Goal: Contribute content: Contribute content

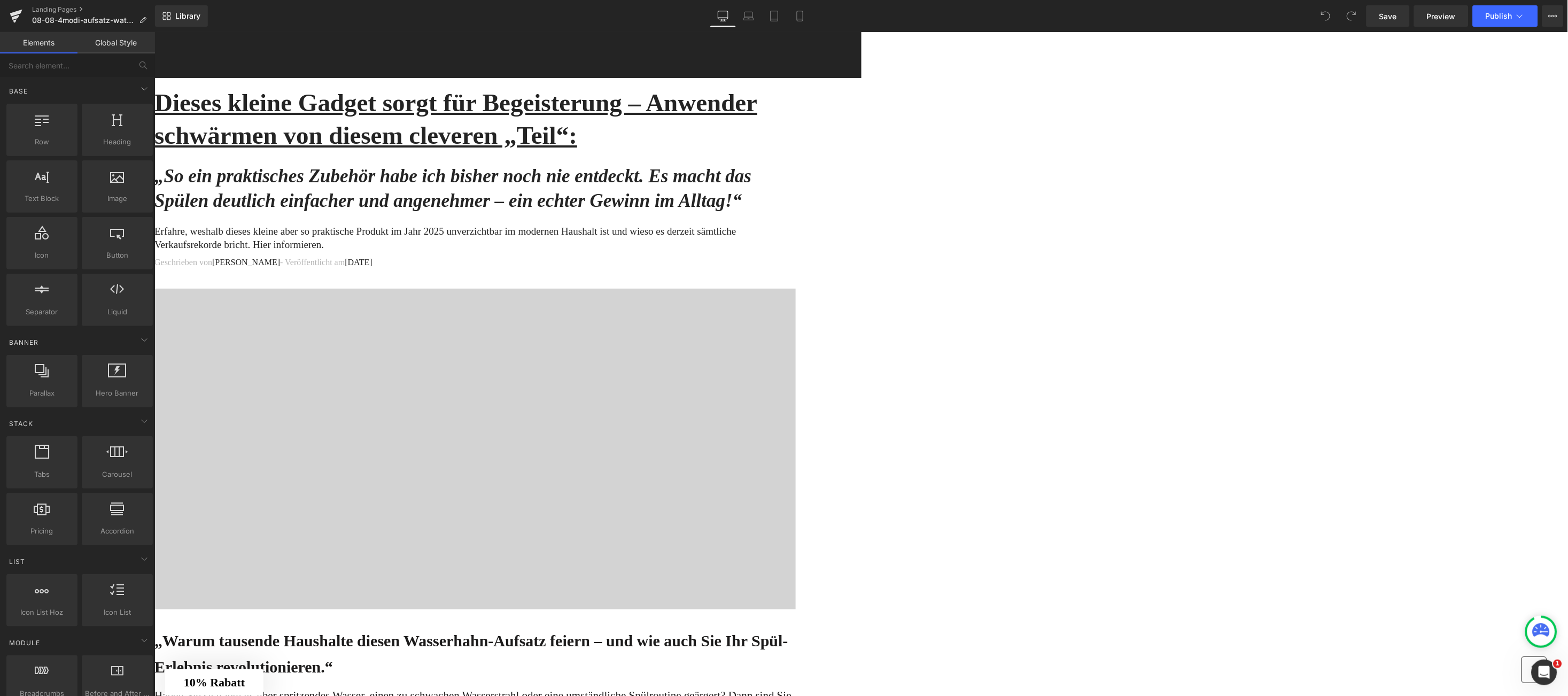
click at [769, 391] on div at bounding box center [475, 448] width 641 height 321
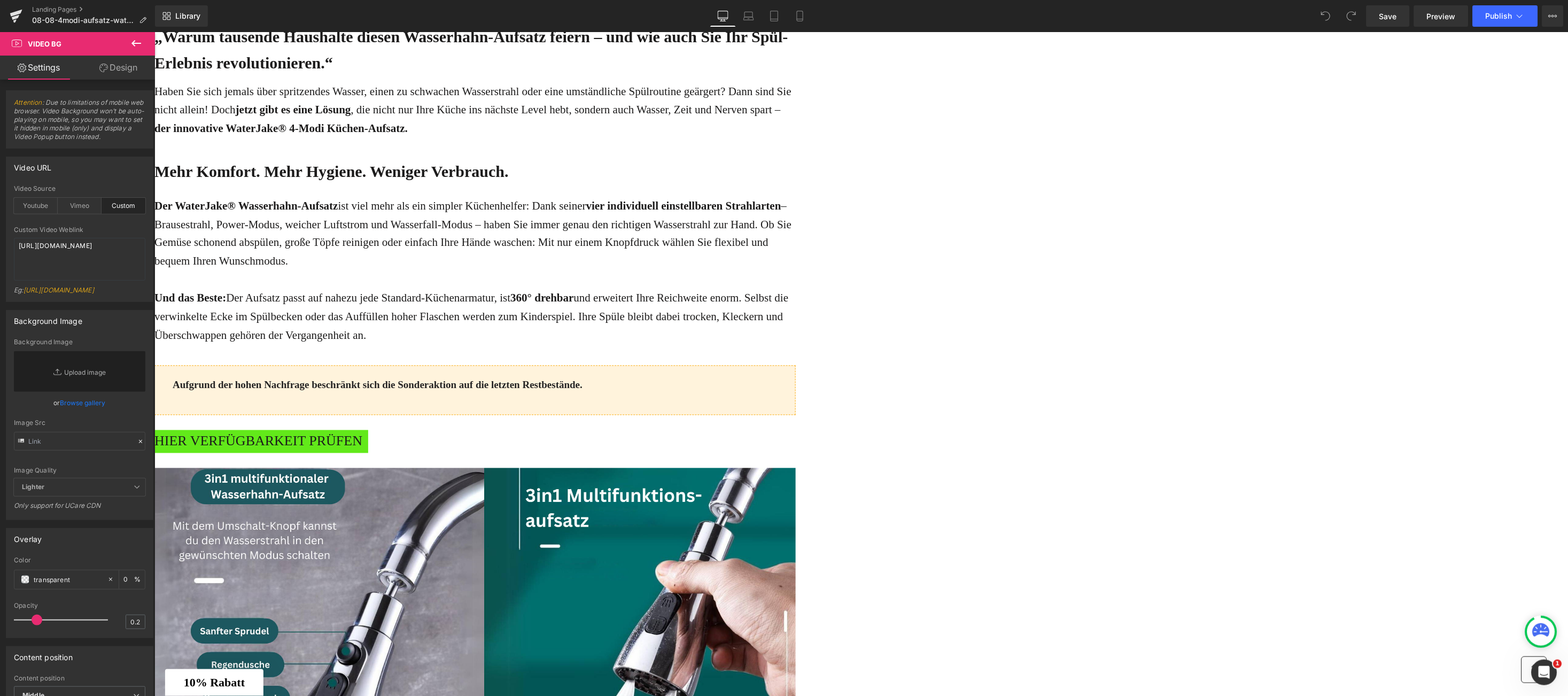
scroll to position [641, 0]
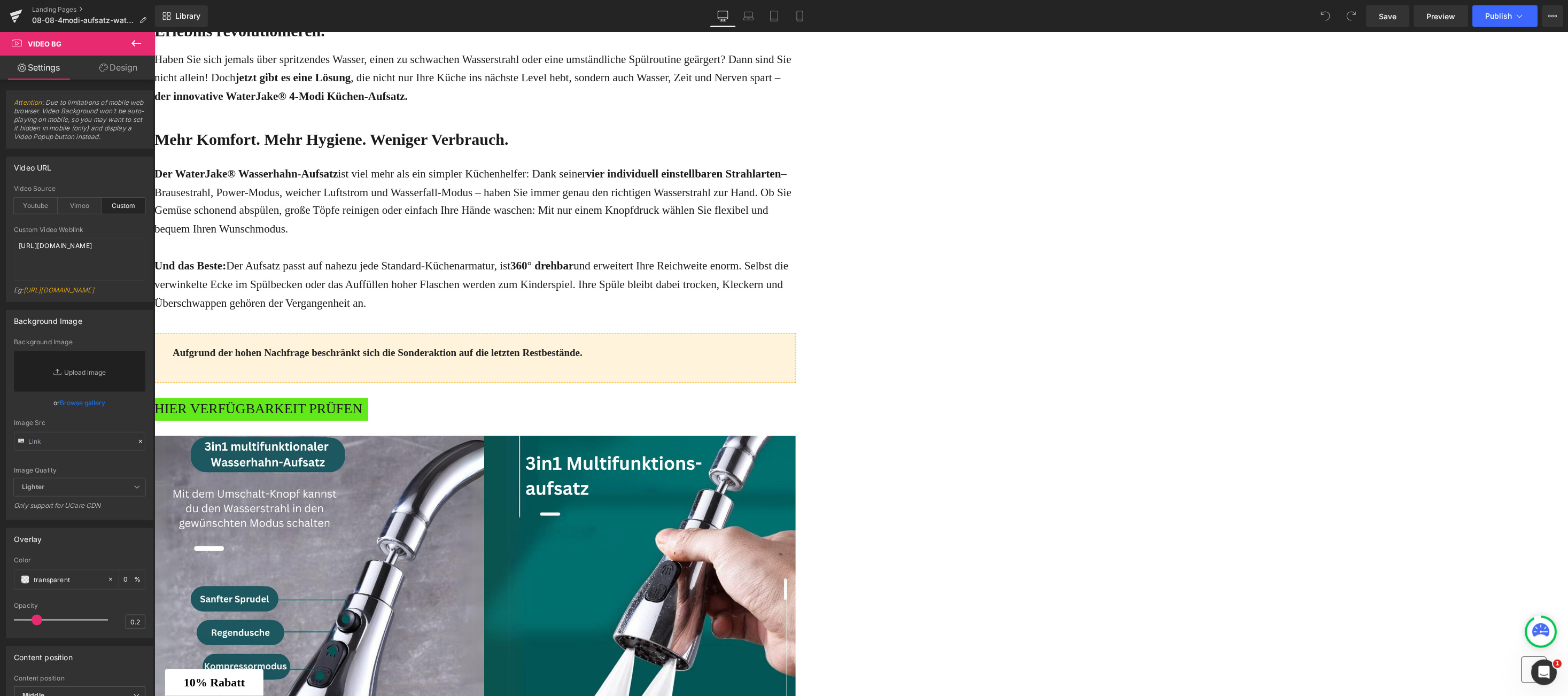
click at [796, 499] on img at bounding box center [475, 603] width 641 height 335
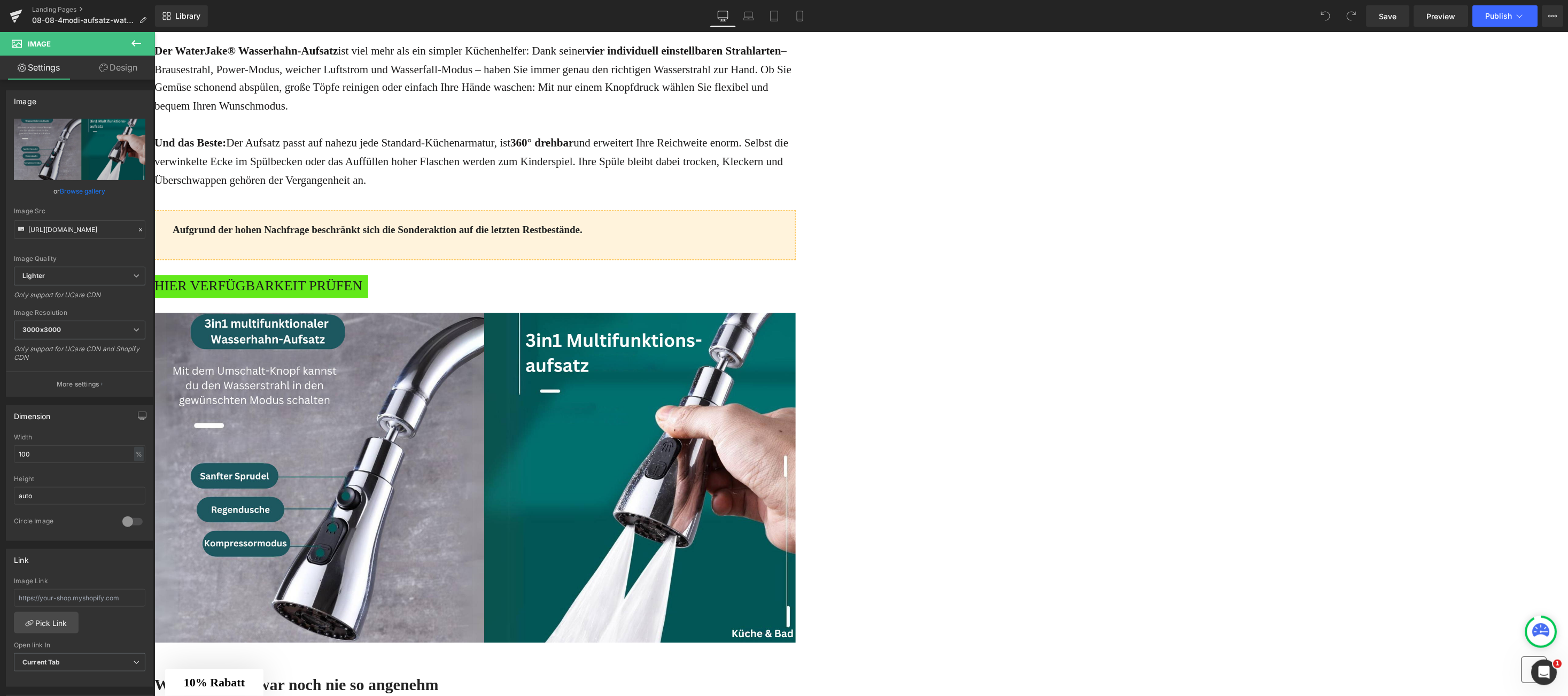
scroll to position [801, 0]
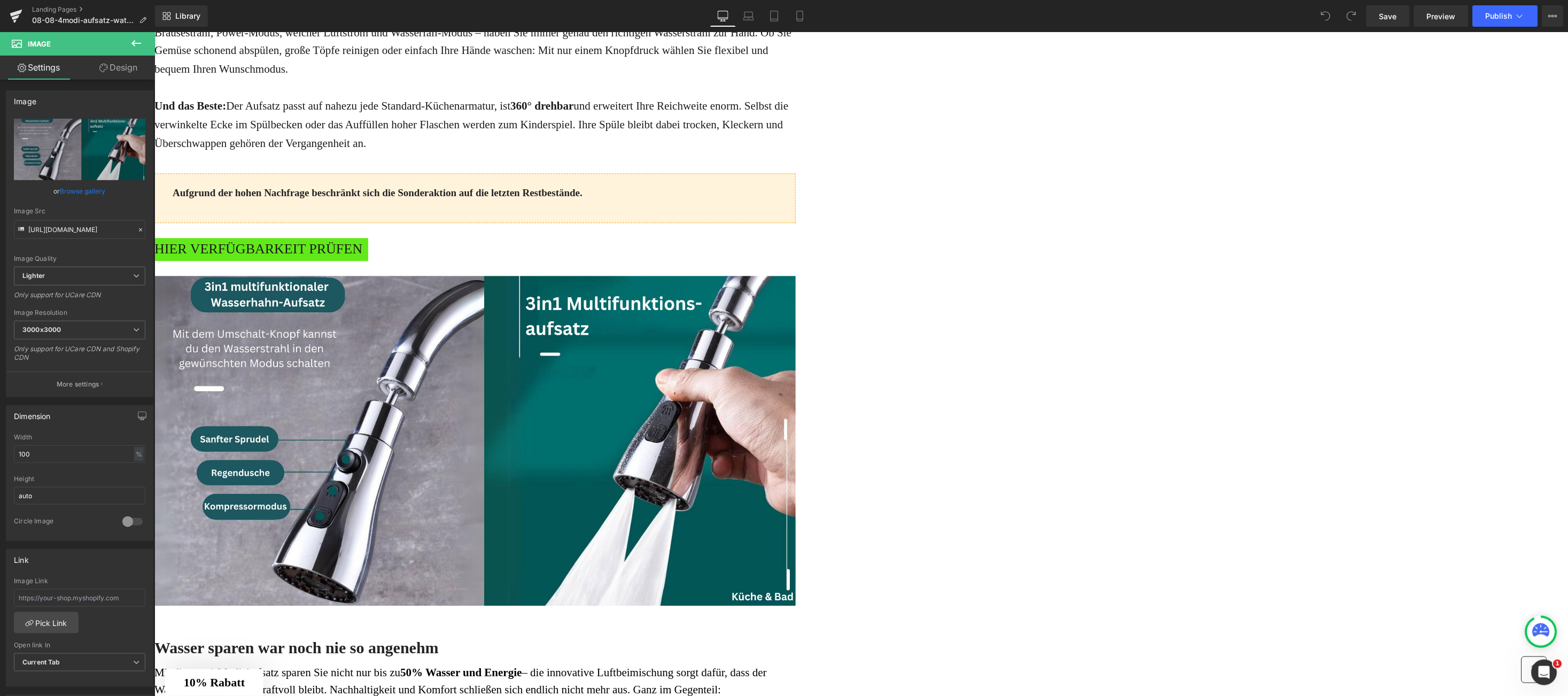
click at [154, 32] on icon at bounding box center [154, 32] width 0 height 0
click at [154, 32] on link at bounding box center [154, 32] width 0 height 0
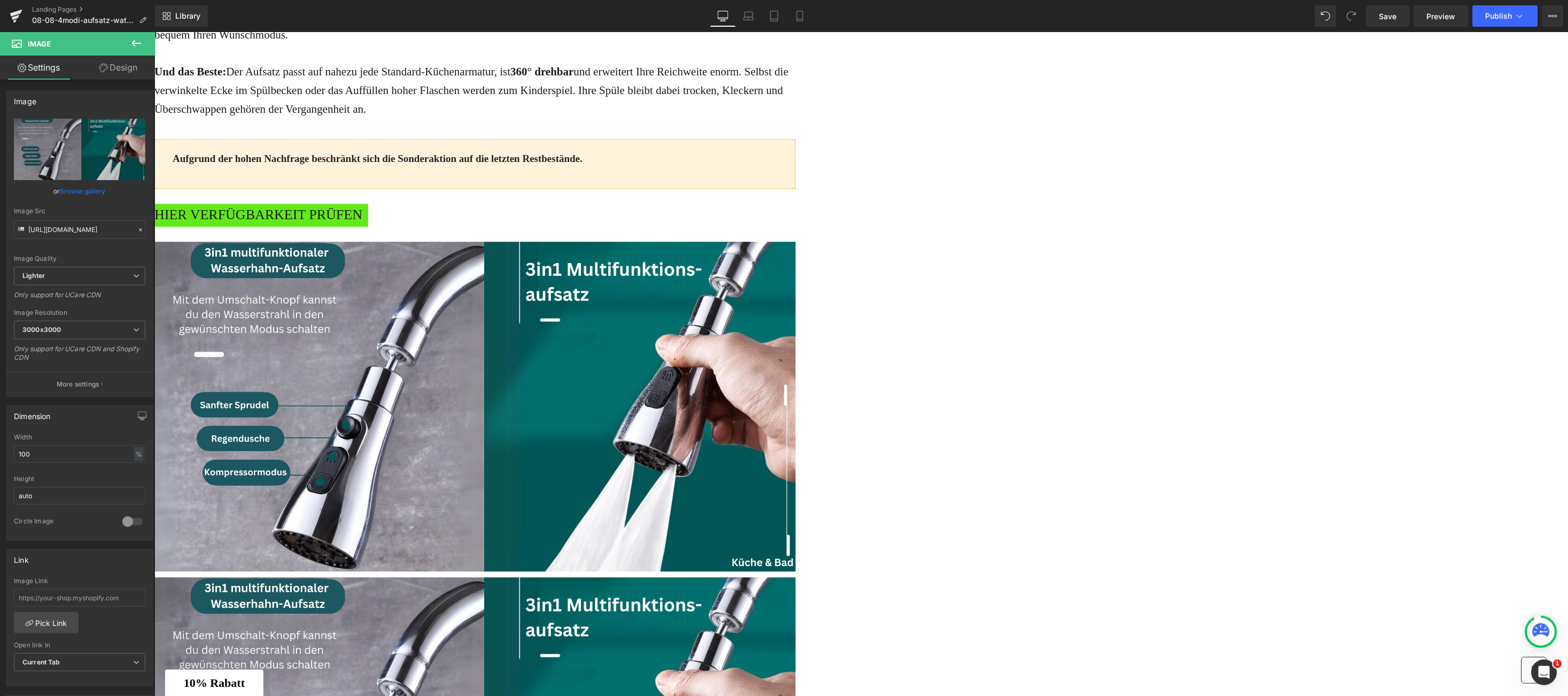
scroll to position [833, 0]
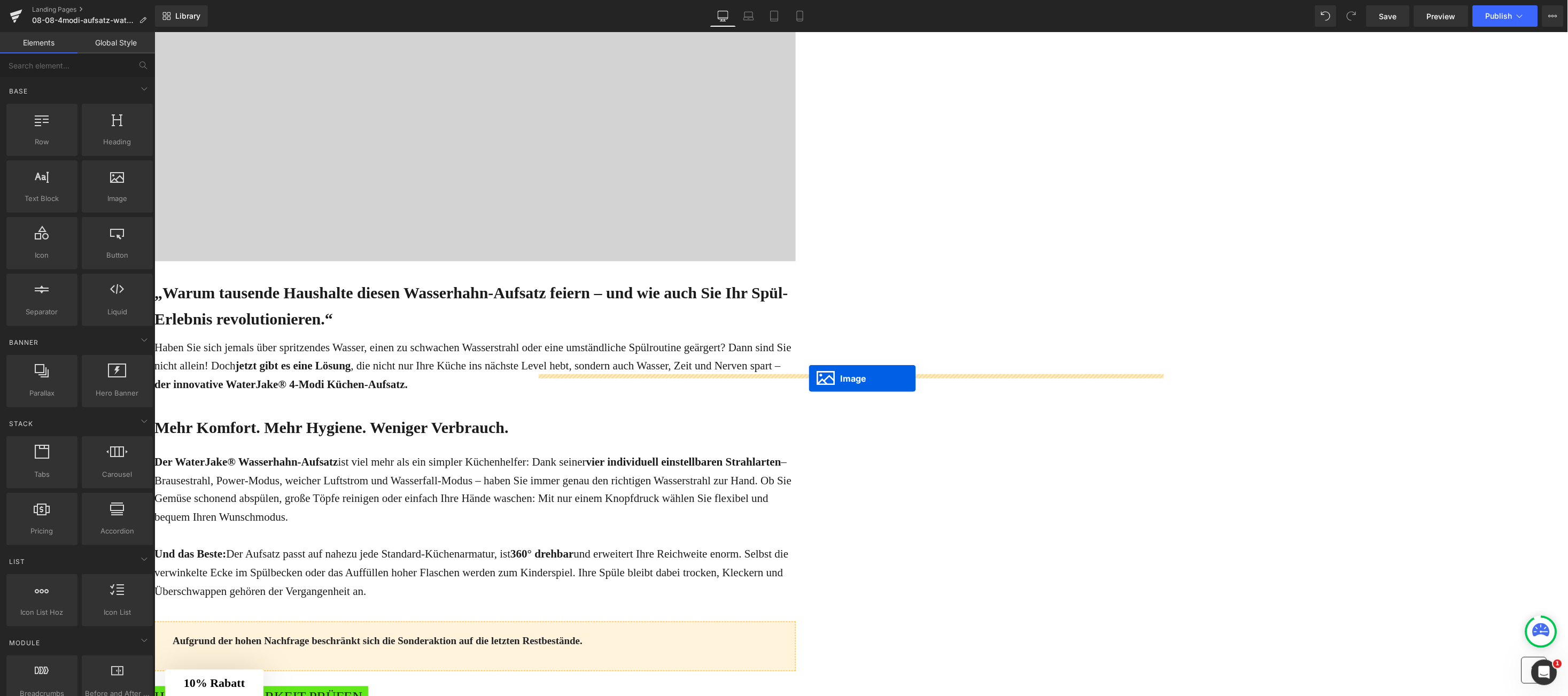
scroll to position [33, 0]
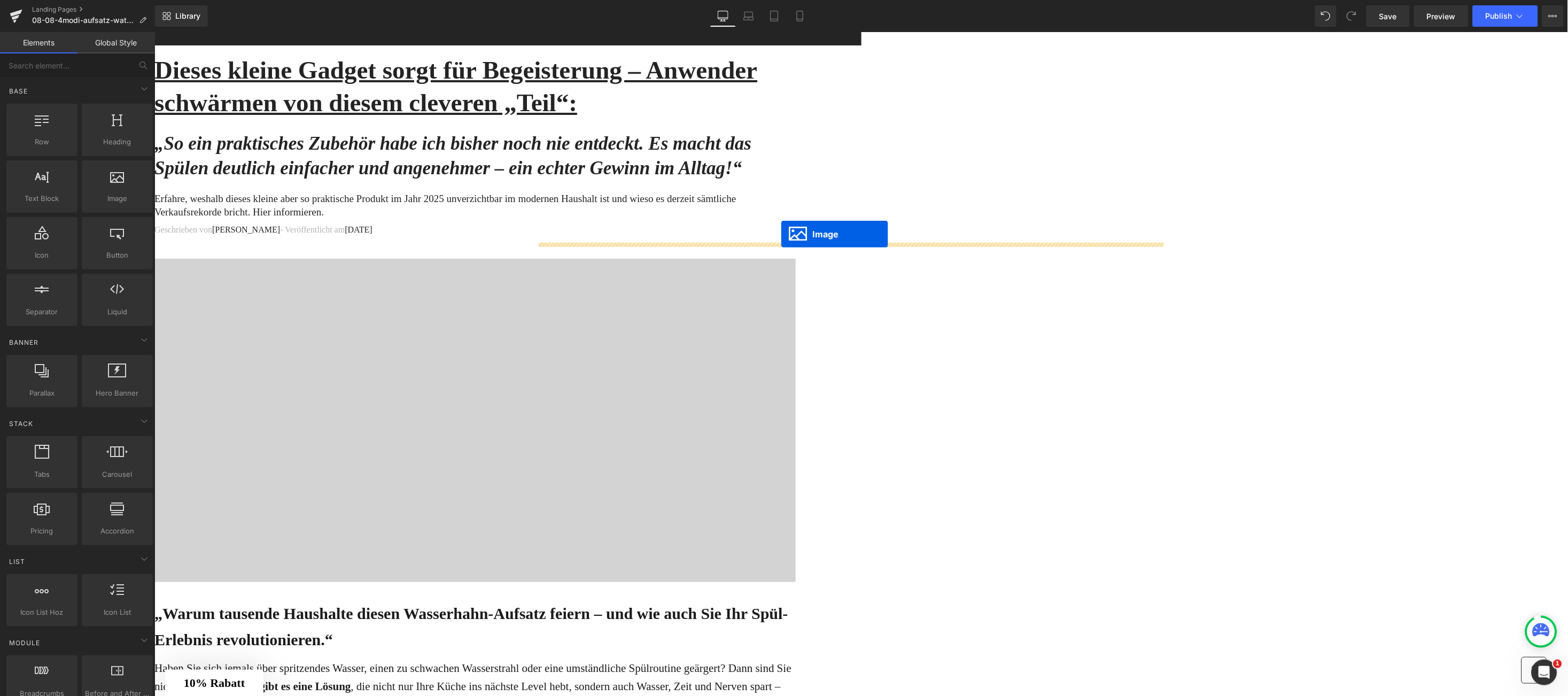
drag, startPoint x: 814, startPoint y: 387, endPoint x: 780, endPoint y: 233, distance: 157.7
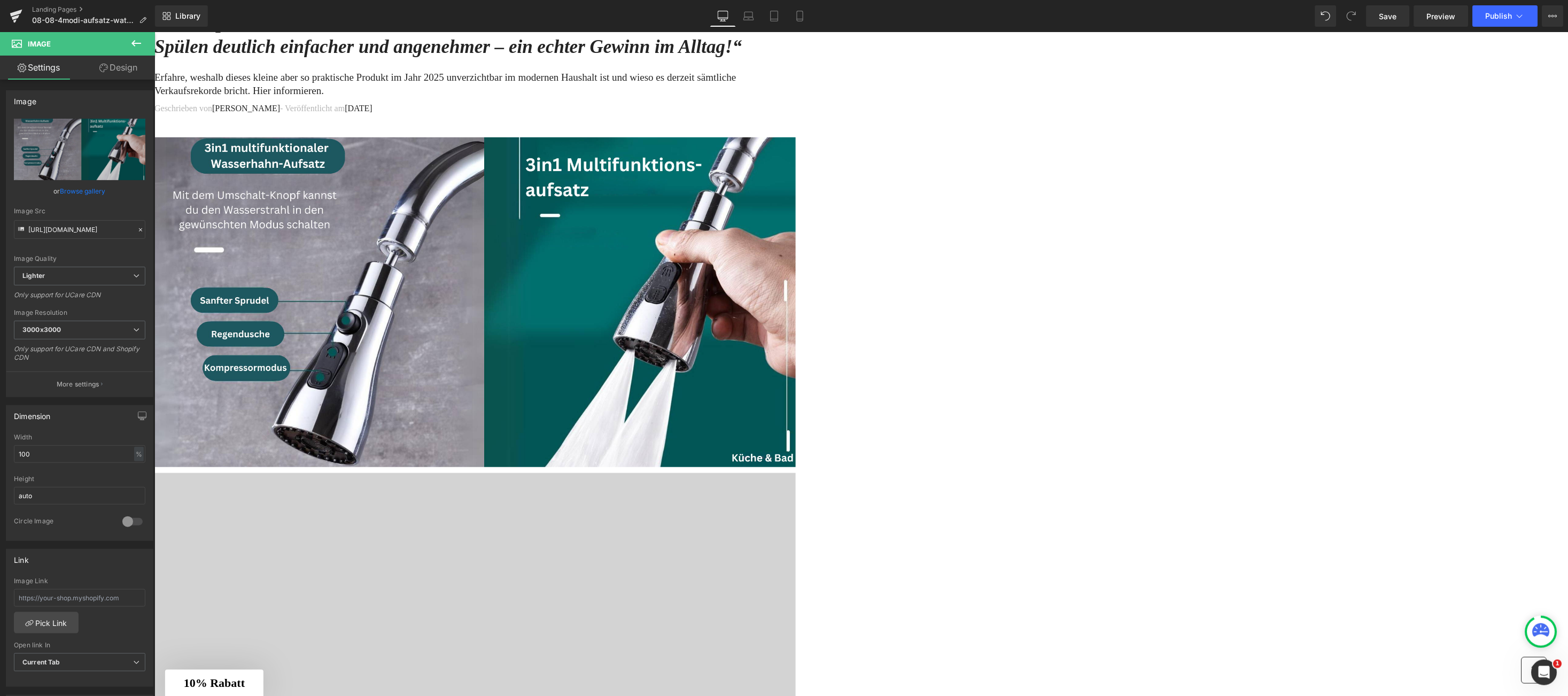
scroll to position [192, 0]
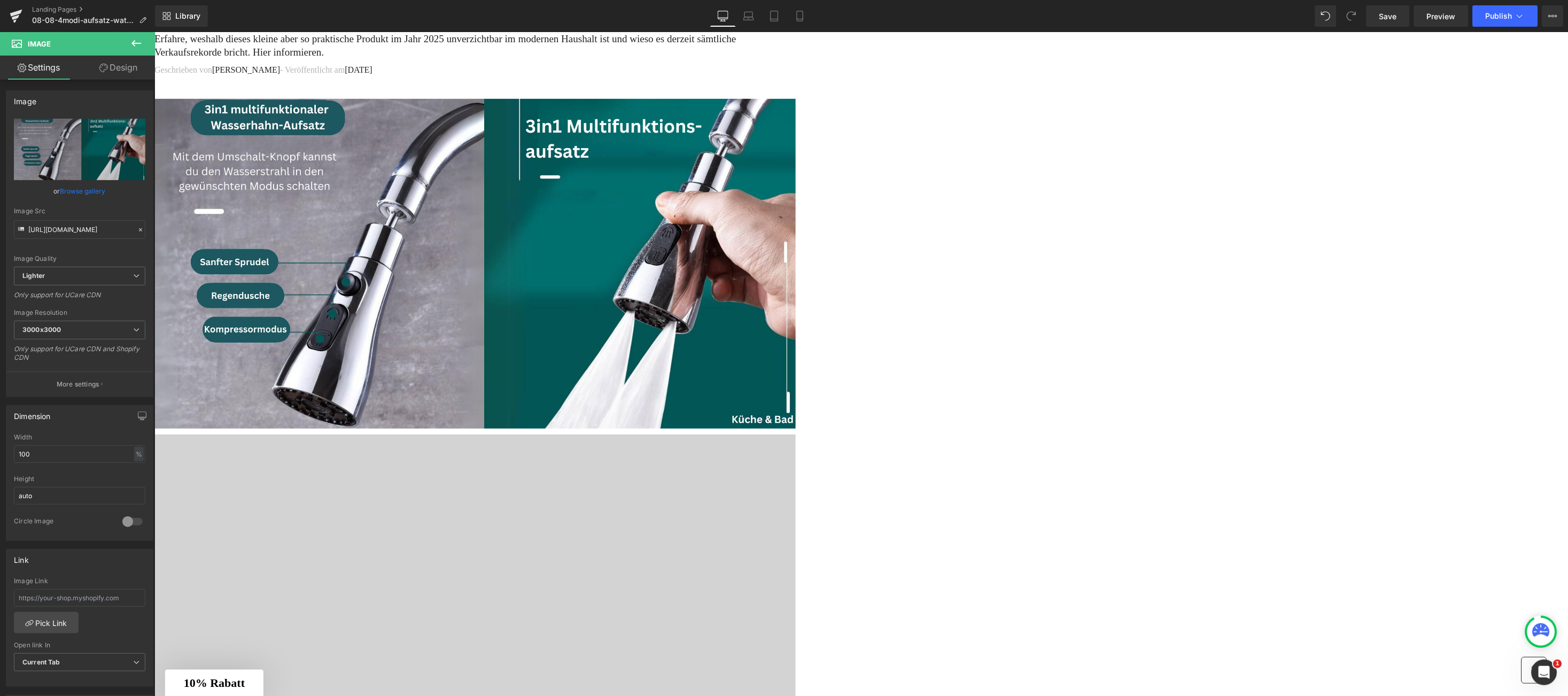
drag, startPoint x: 1211, startPoint y: 499, endPoint x: 1211, endPoint y: 492, distance: 7.0
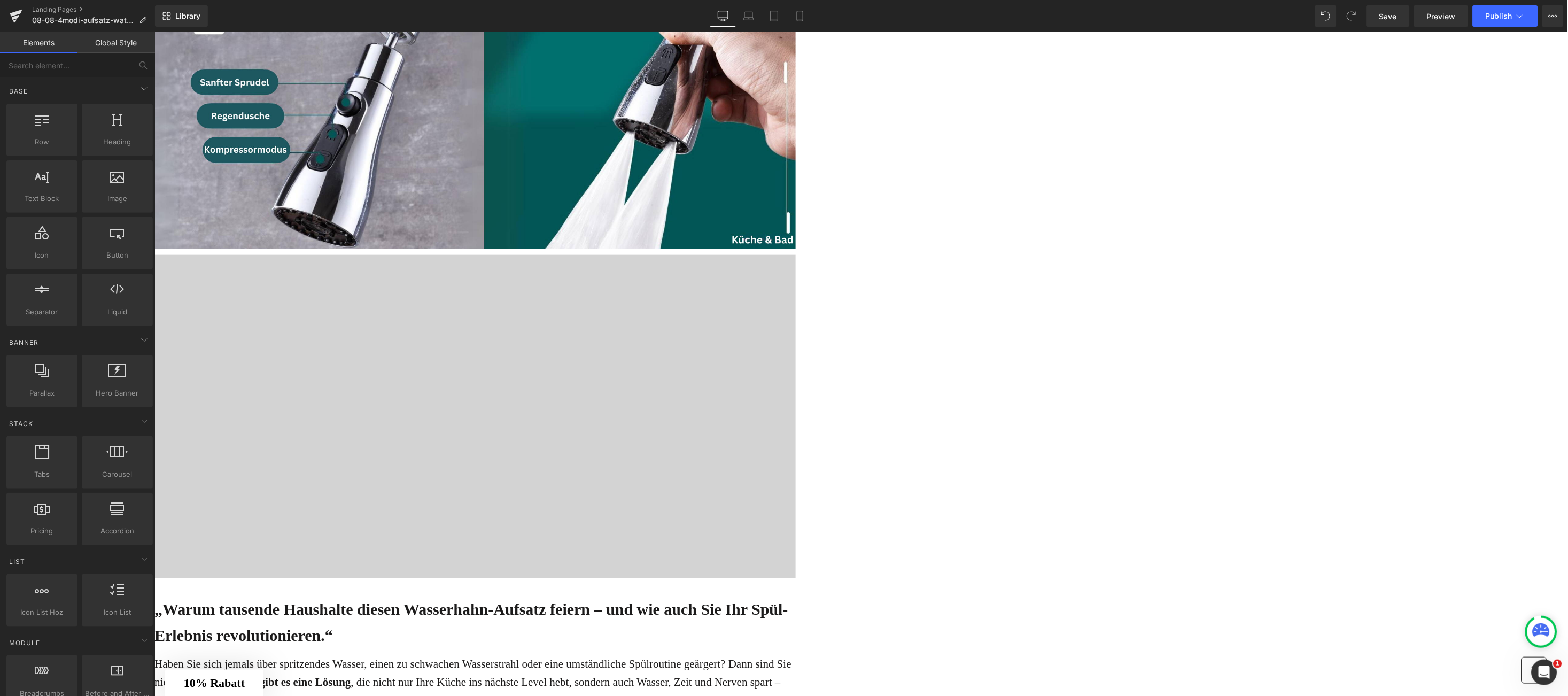
scroll to position [513, 0]
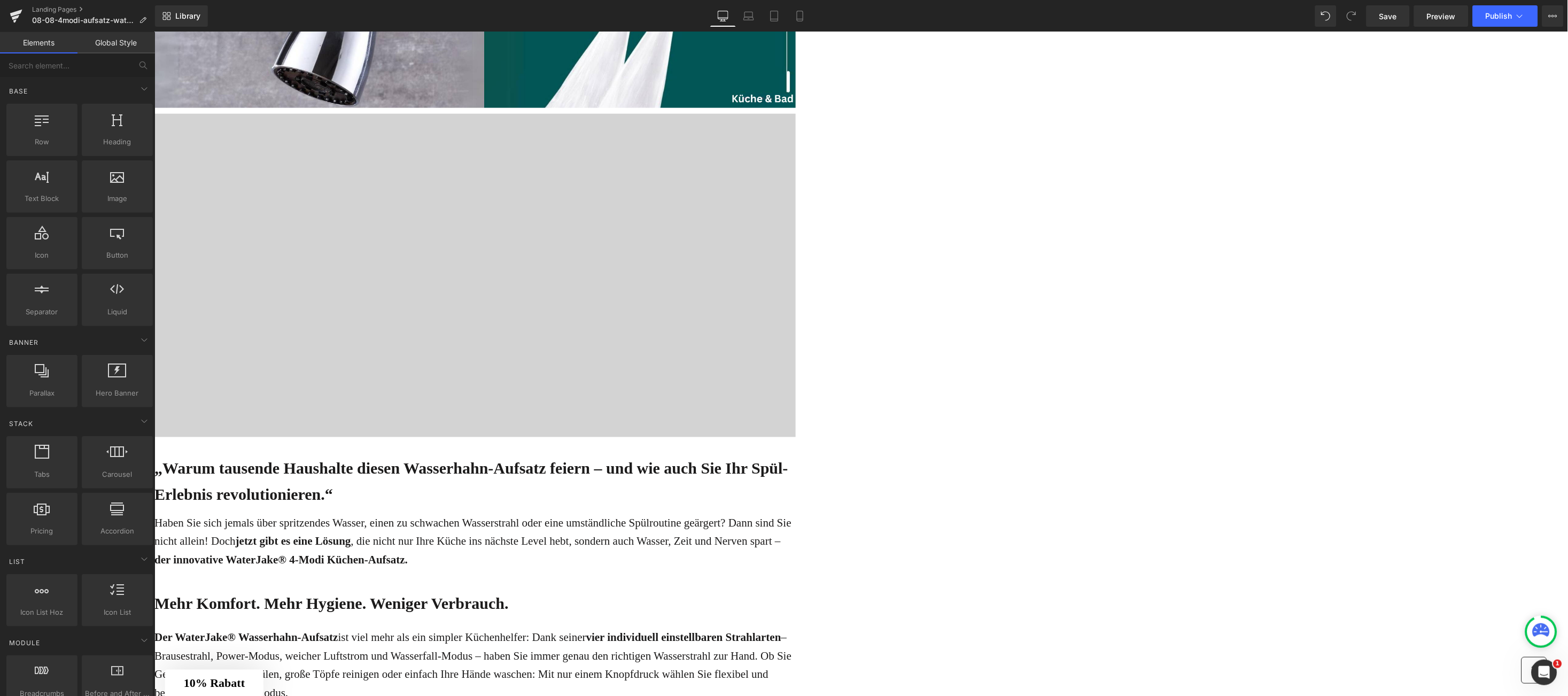
click at [796, 290] on div at bounding box center [475, 273] width 641 height 321
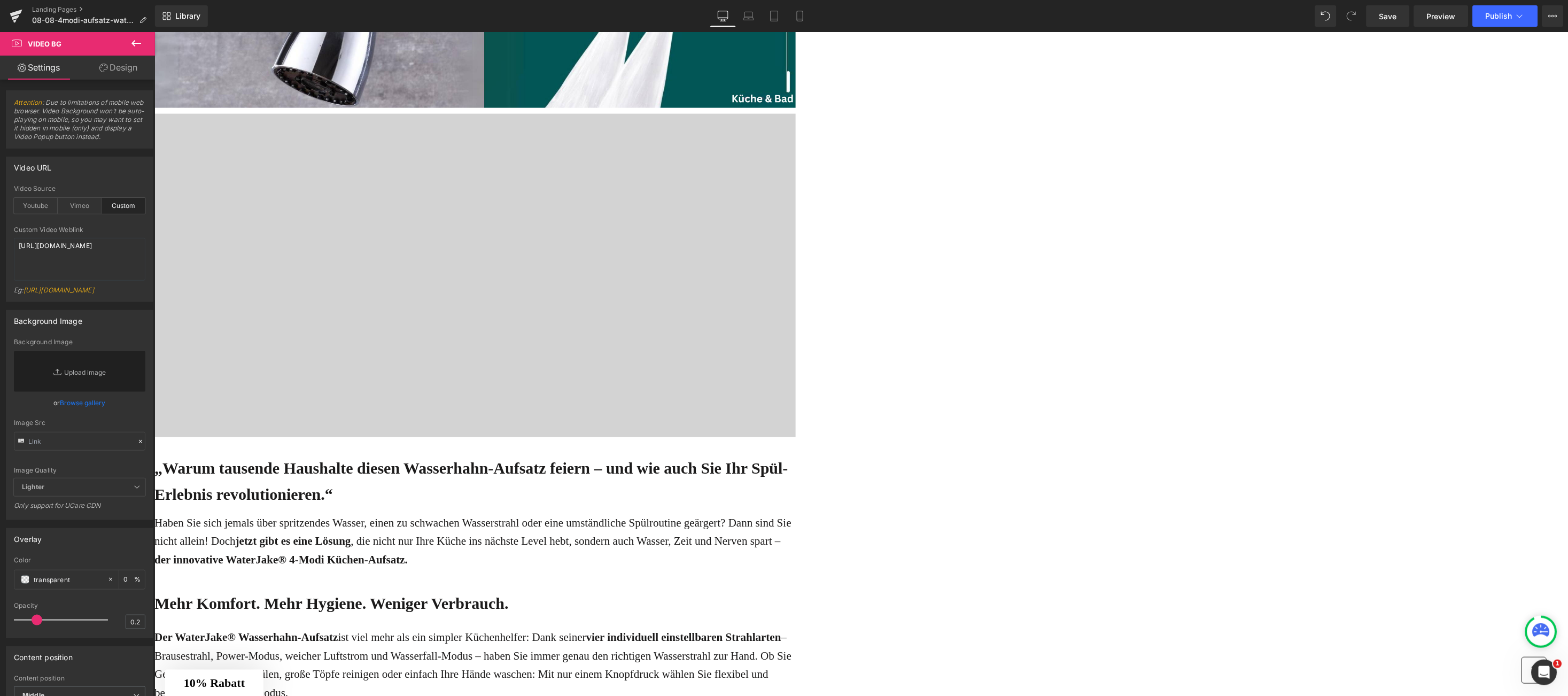
click at [154, 32] on icon at bounding box center [154, 32] width 0 height 0
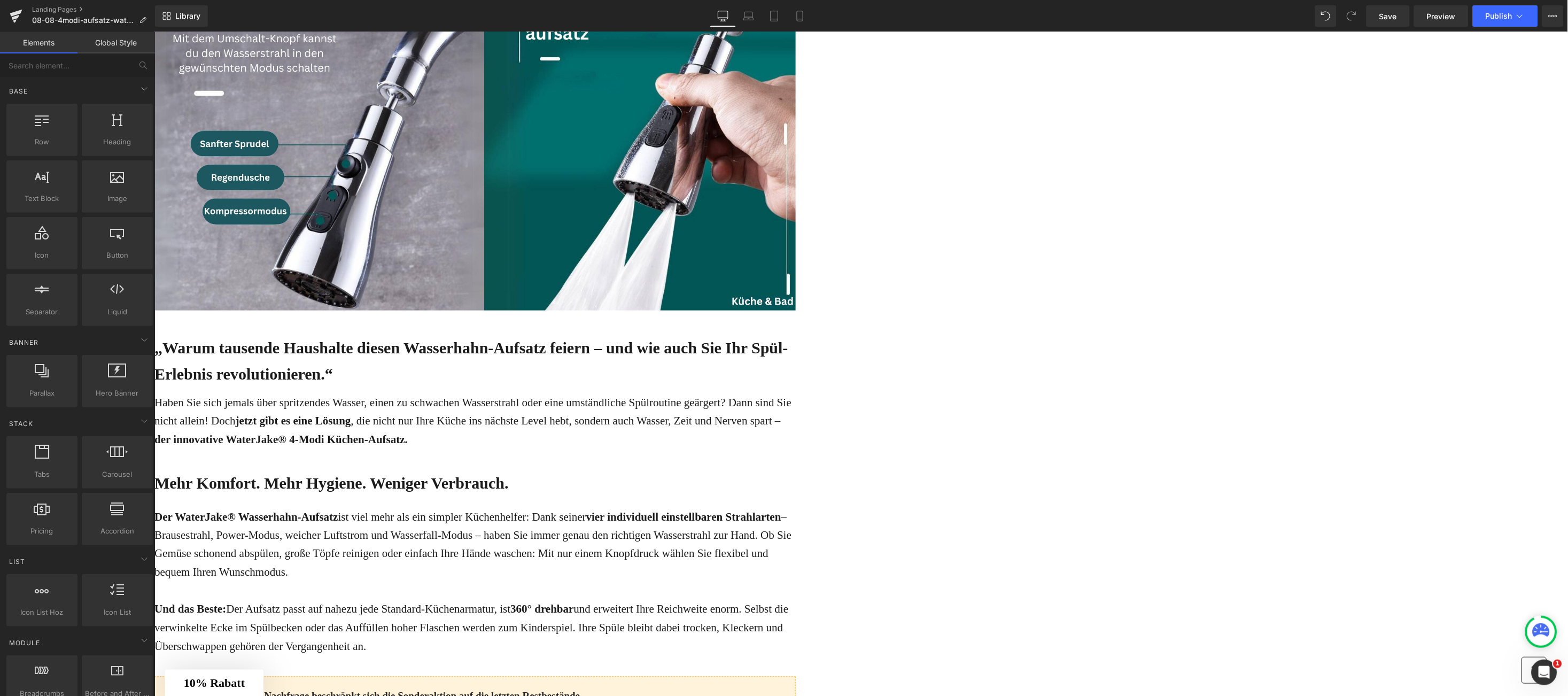
scroll to position [192, 0]
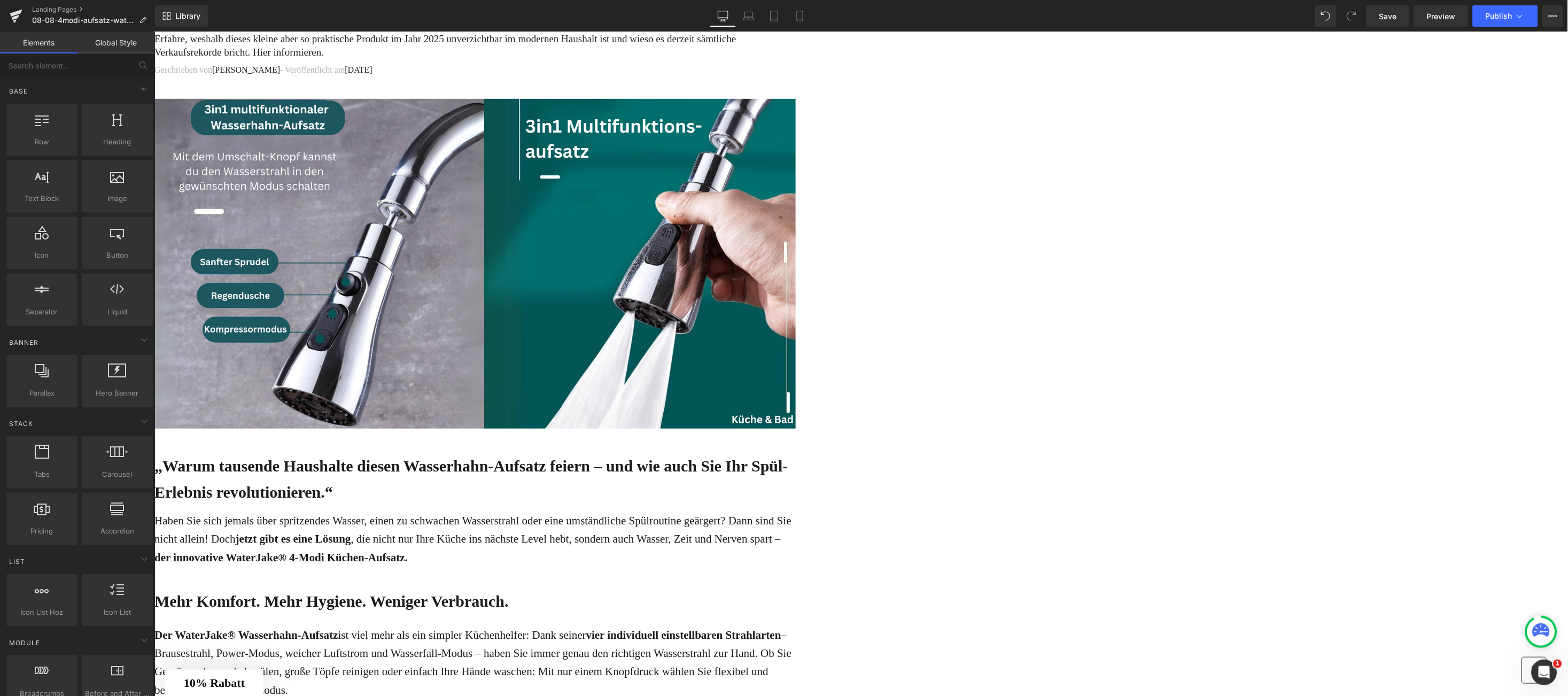
click at [796, 265] on img at bounding box center [475, 266] width 641 height 335
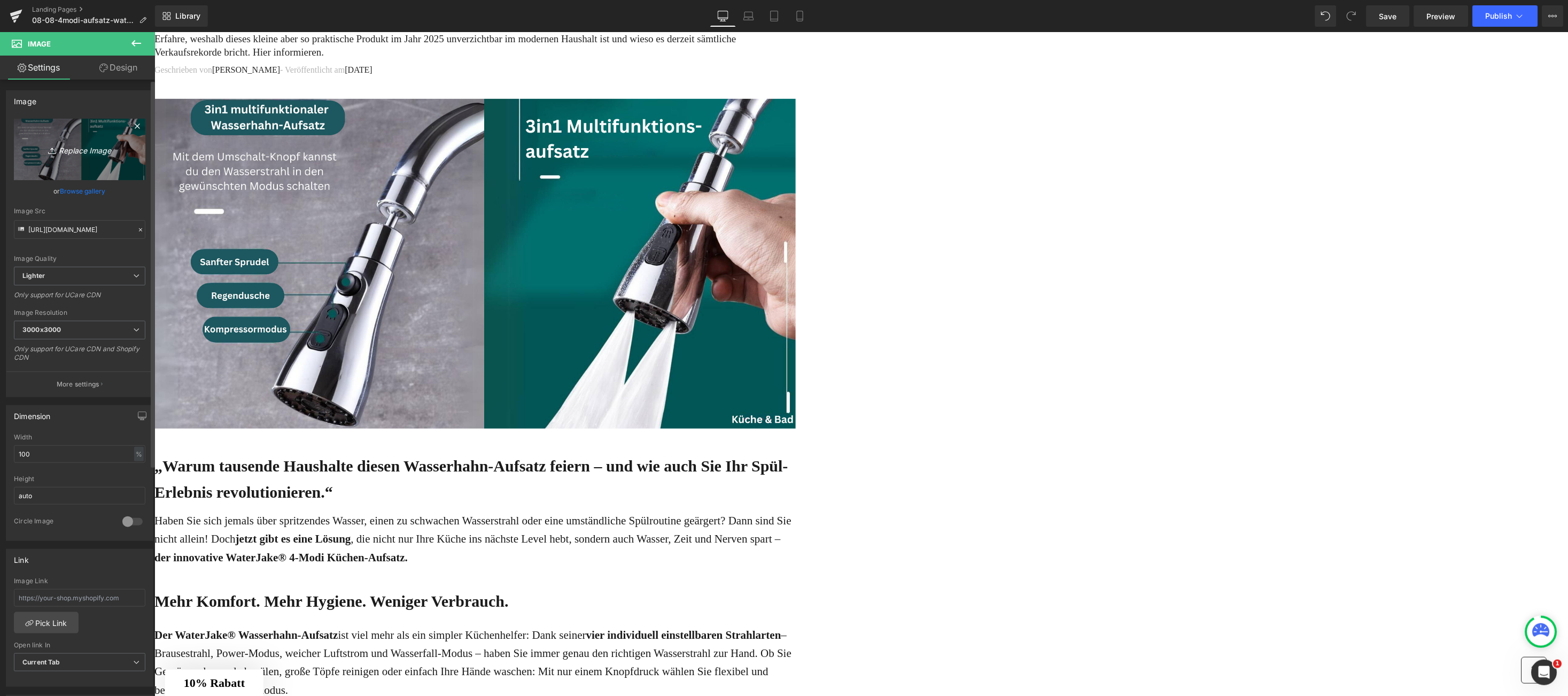
click at [92, 148] on icon "Replace Image" at bounding box center [80, 149] width 86 height 14
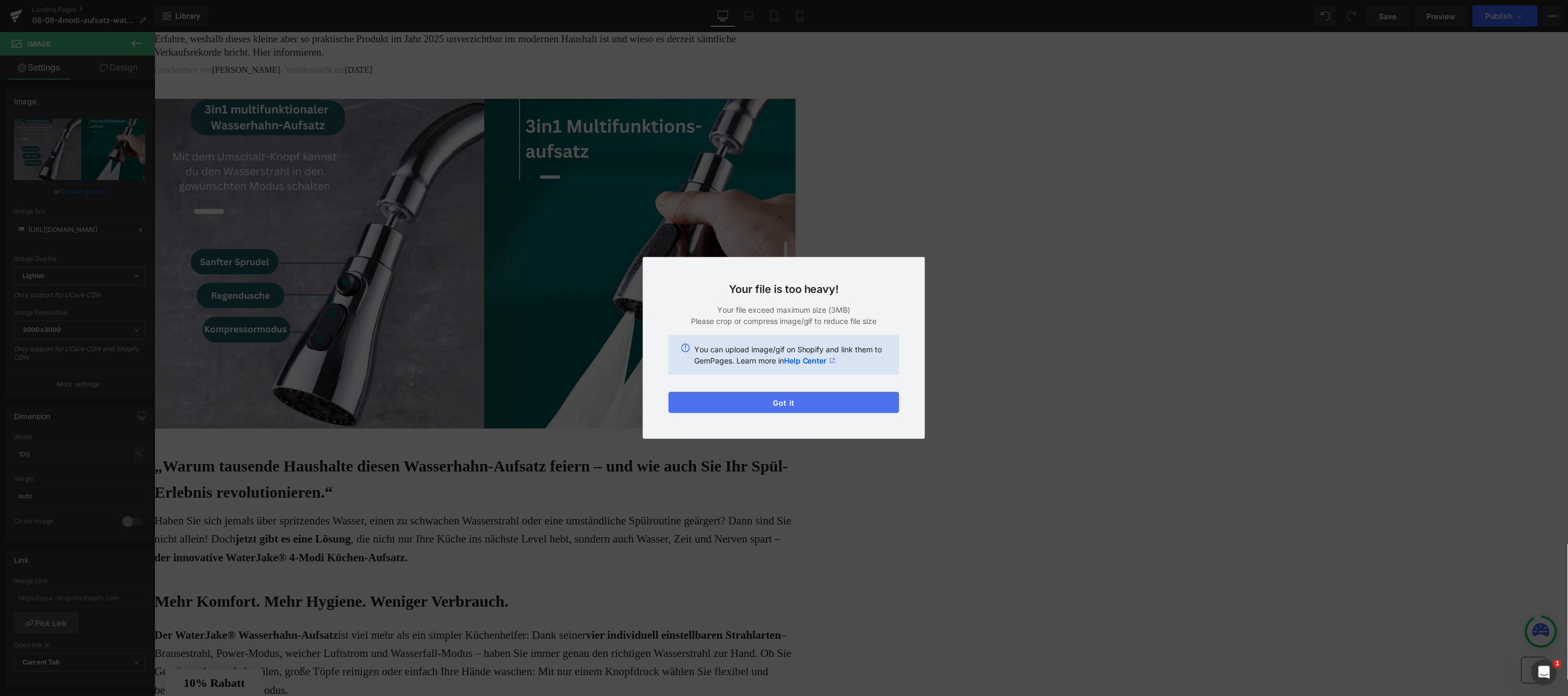
drag, startPoint x: 772, startPoint y: 401, endPoint x: 615, endPoint y: 369, distance: 160.2
click at [770, 402] on button "Got it" at bounding box center [784, 402] width 231 height 21
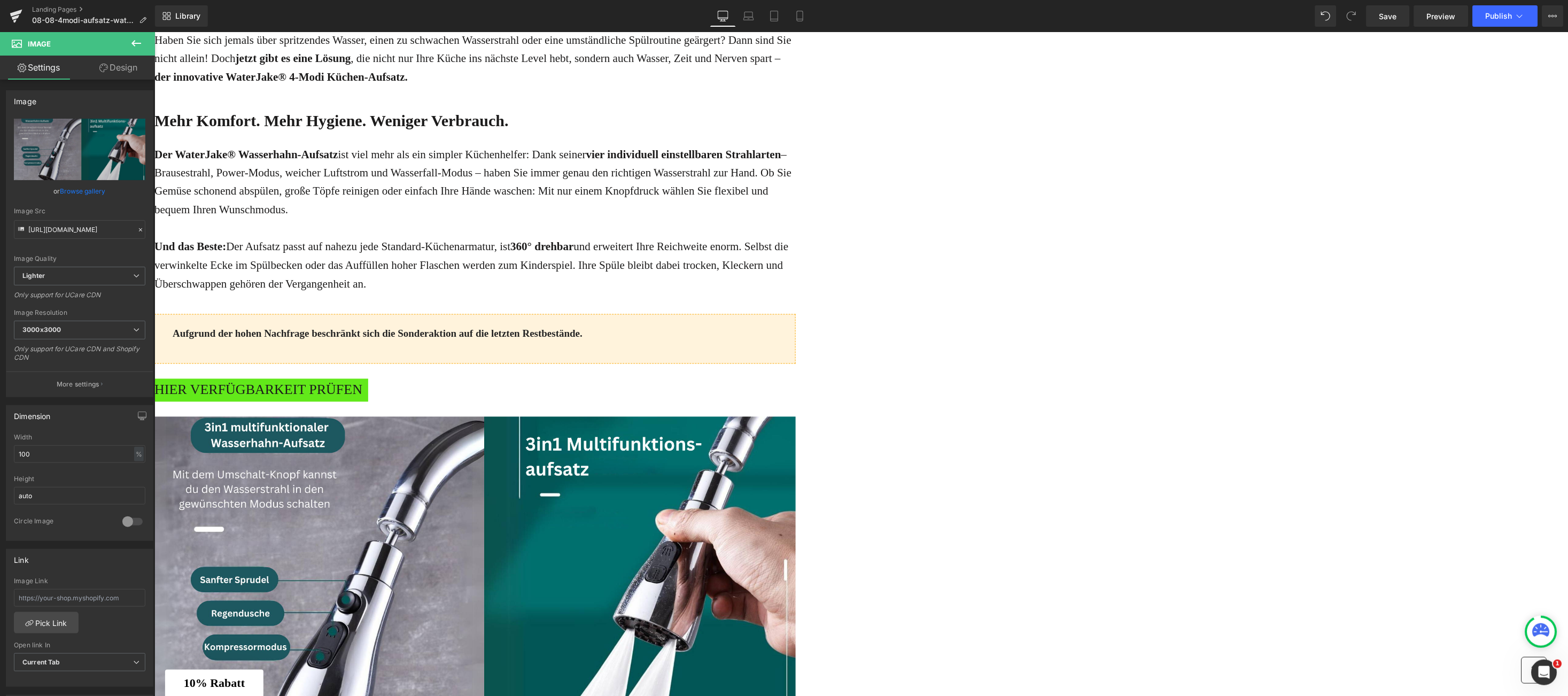
scroll to position [993, 0]
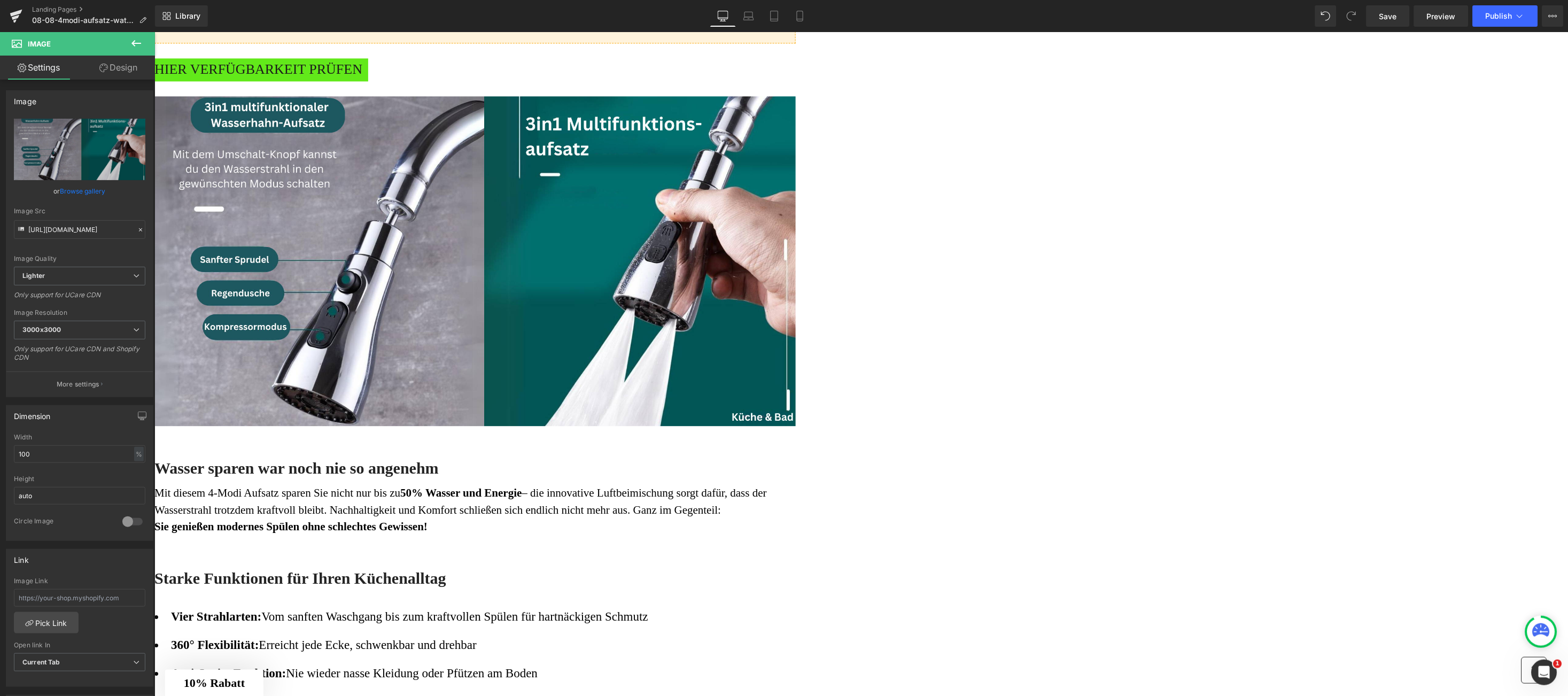
click at [783, 384] on img at bounding box center [475, 263] width 641 height 335
type input "[URL][DOMAIN_NAME]"
click at [92, 155] on icon "Replace Image" at bounding box center [80, 149] width 86 height 14
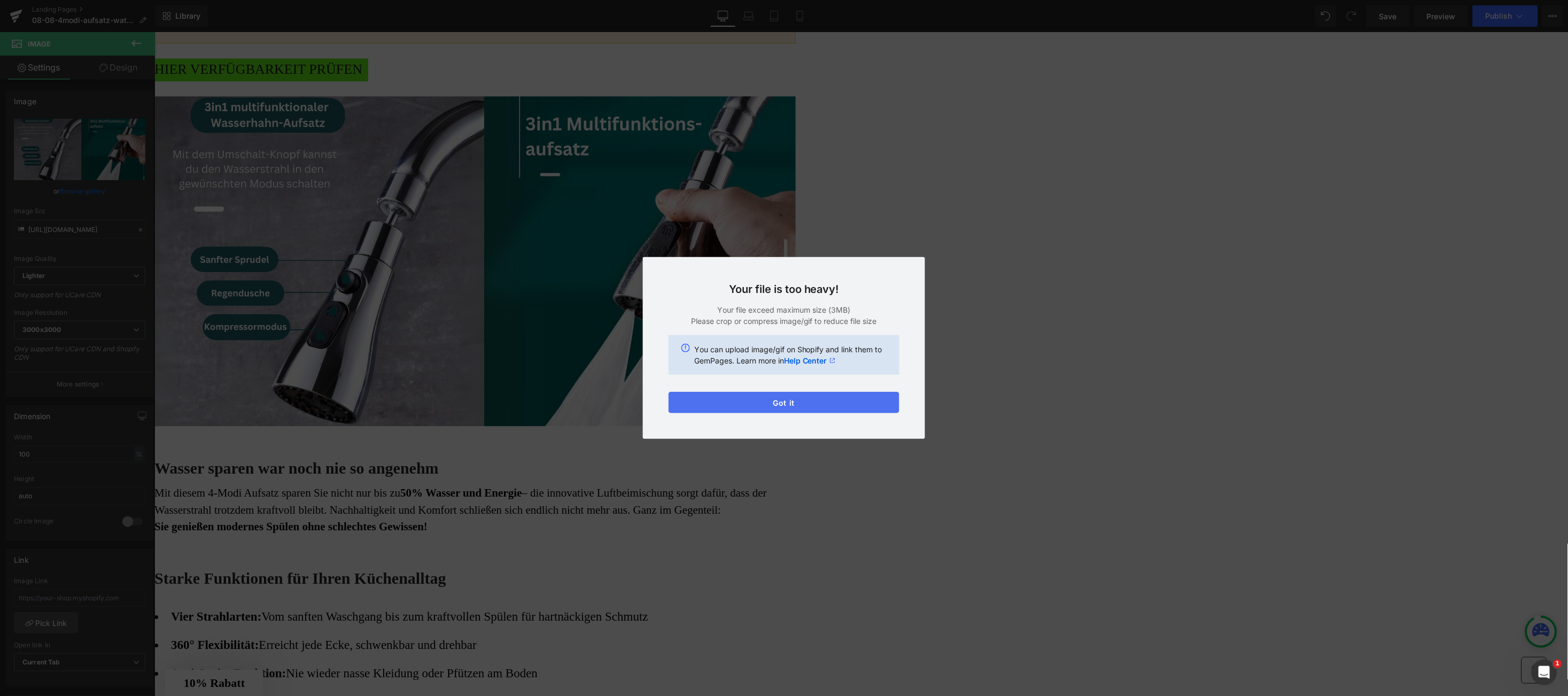
click at [706, 397] on button "Got it" at bounding box center [784, 402] width 231 height 21
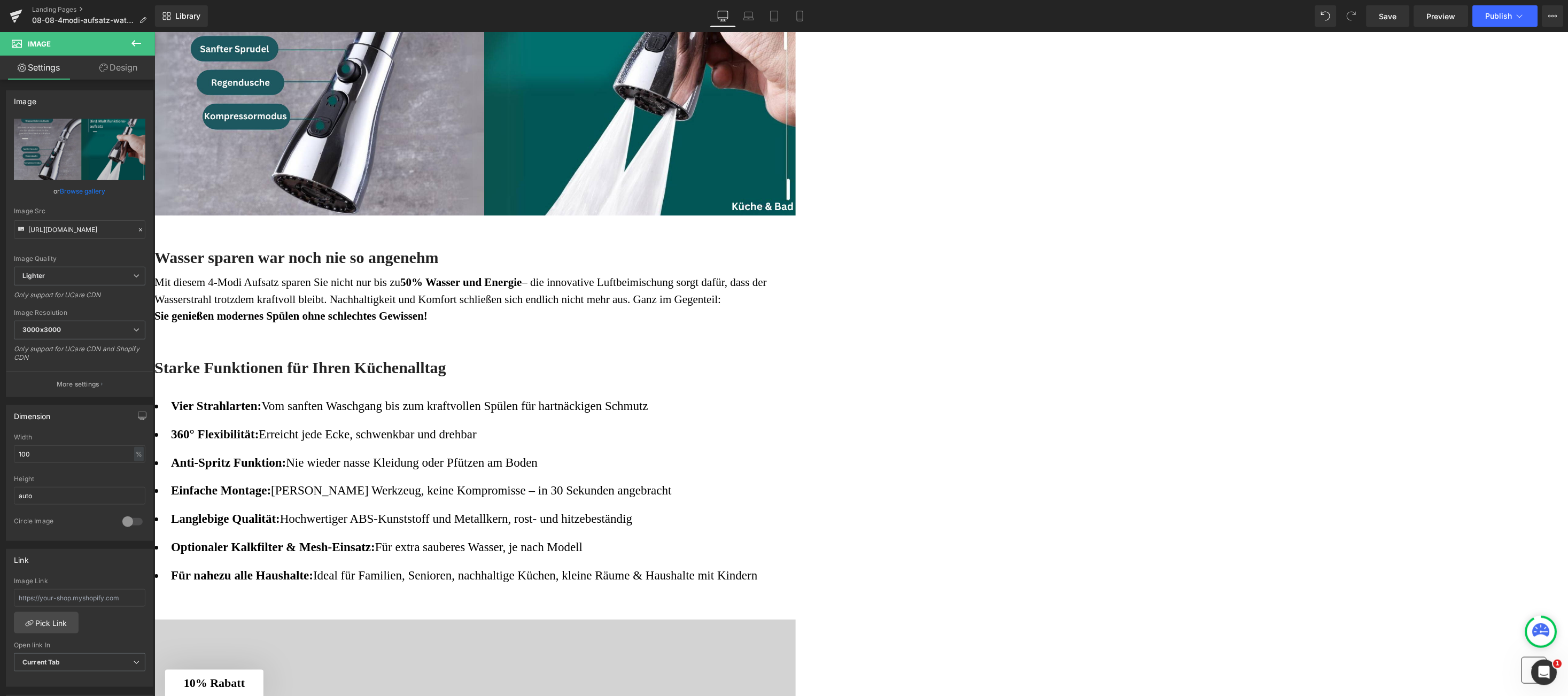
scroll to position [1474, 0]
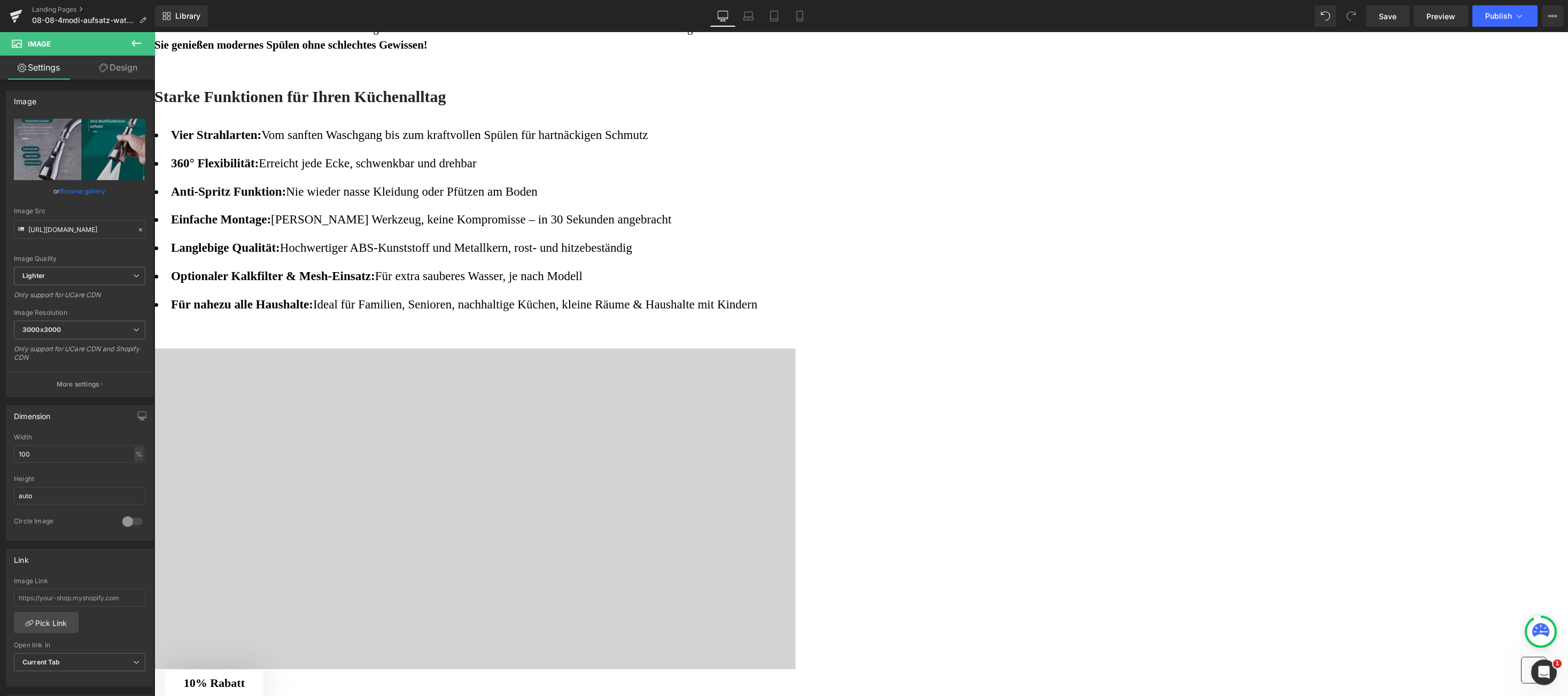
click at [796, 435] on div at bounding box center [475, 508] width 641 height 321
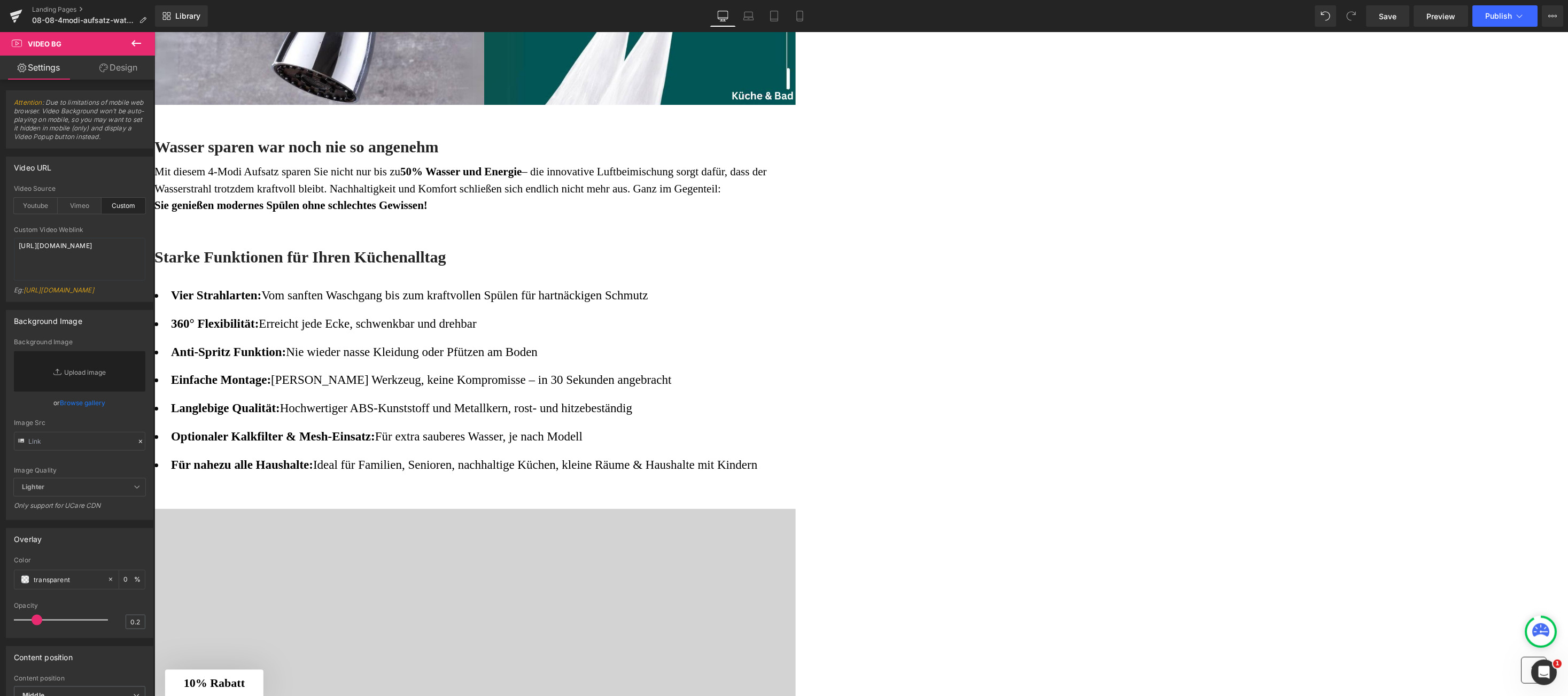
scroll to position [833, 0]
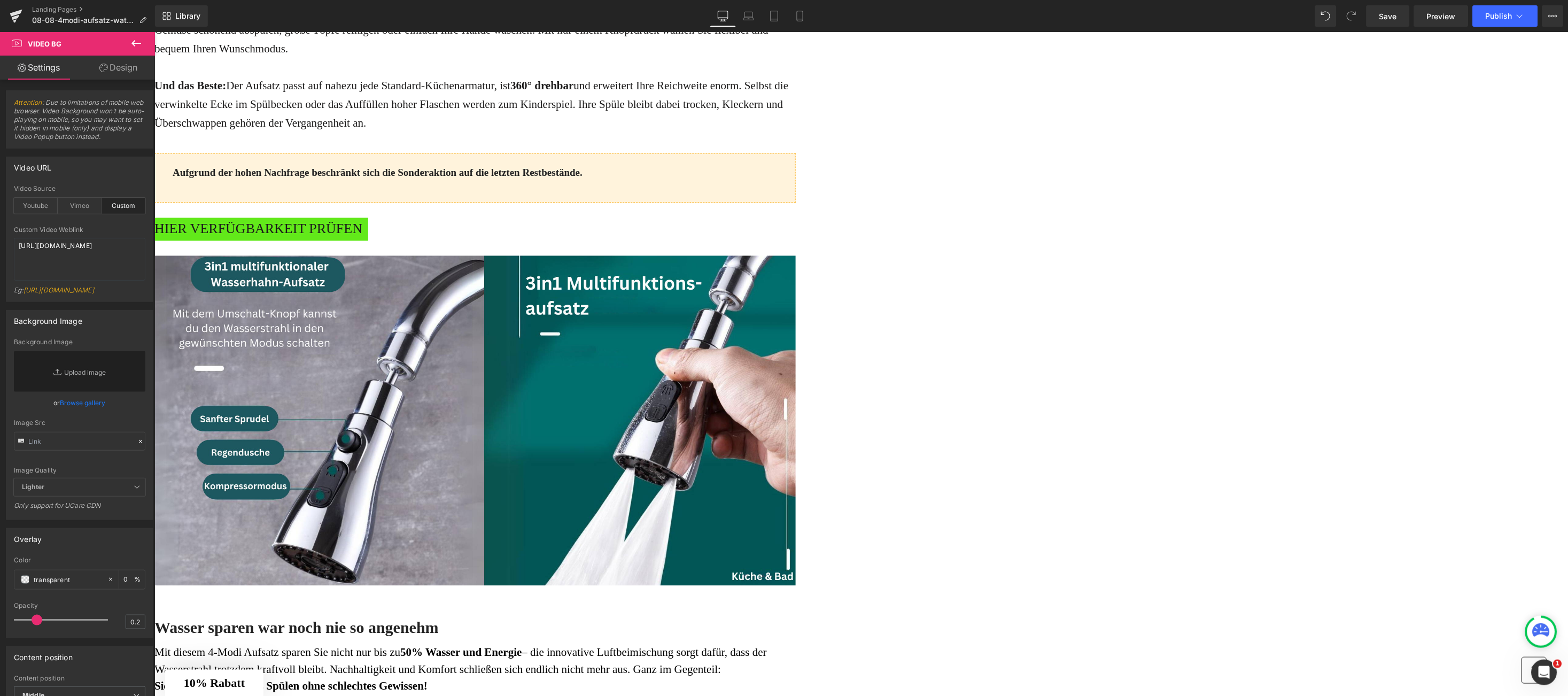
click at [796, 346] on img at bounding box center [475, 423] width 641 height 335
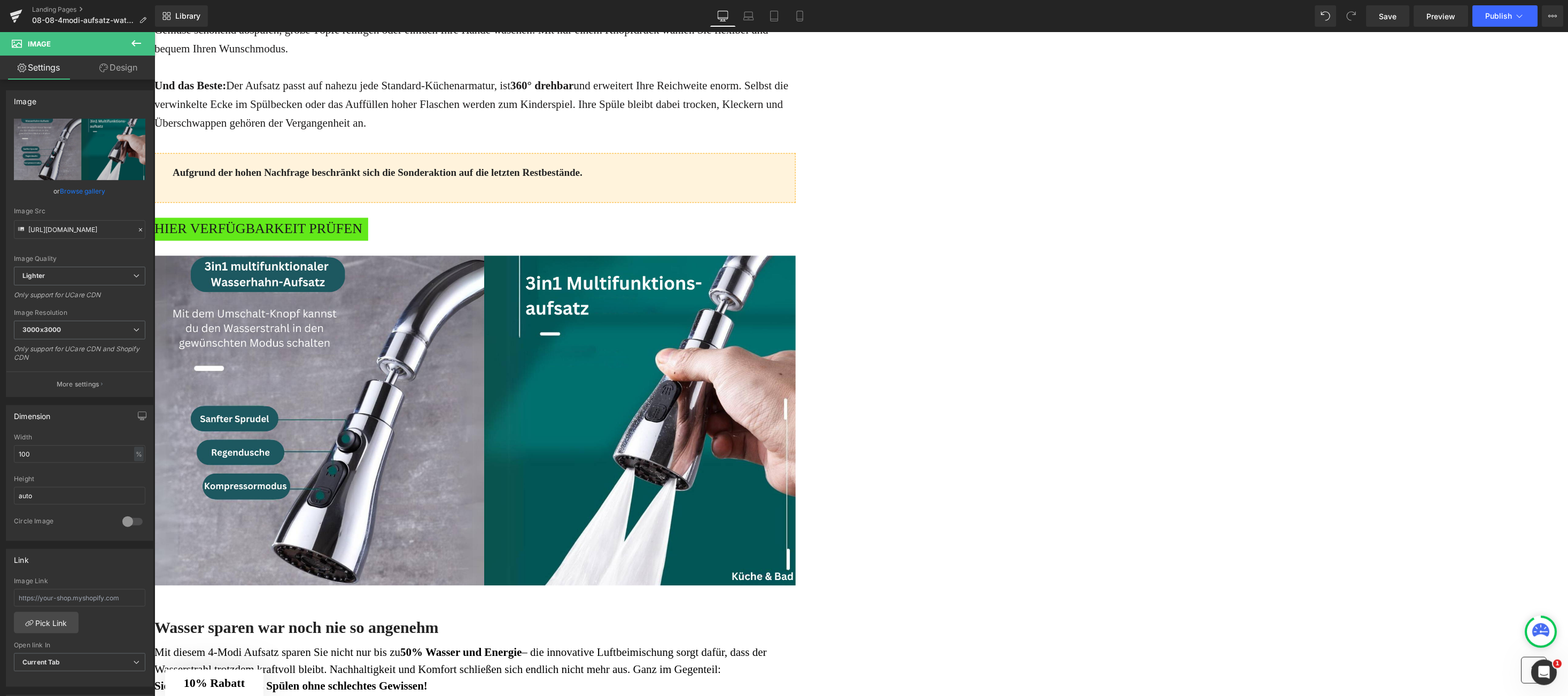
click at [154, 32] on icon at bounding box center [154, 32] width 0 height 0
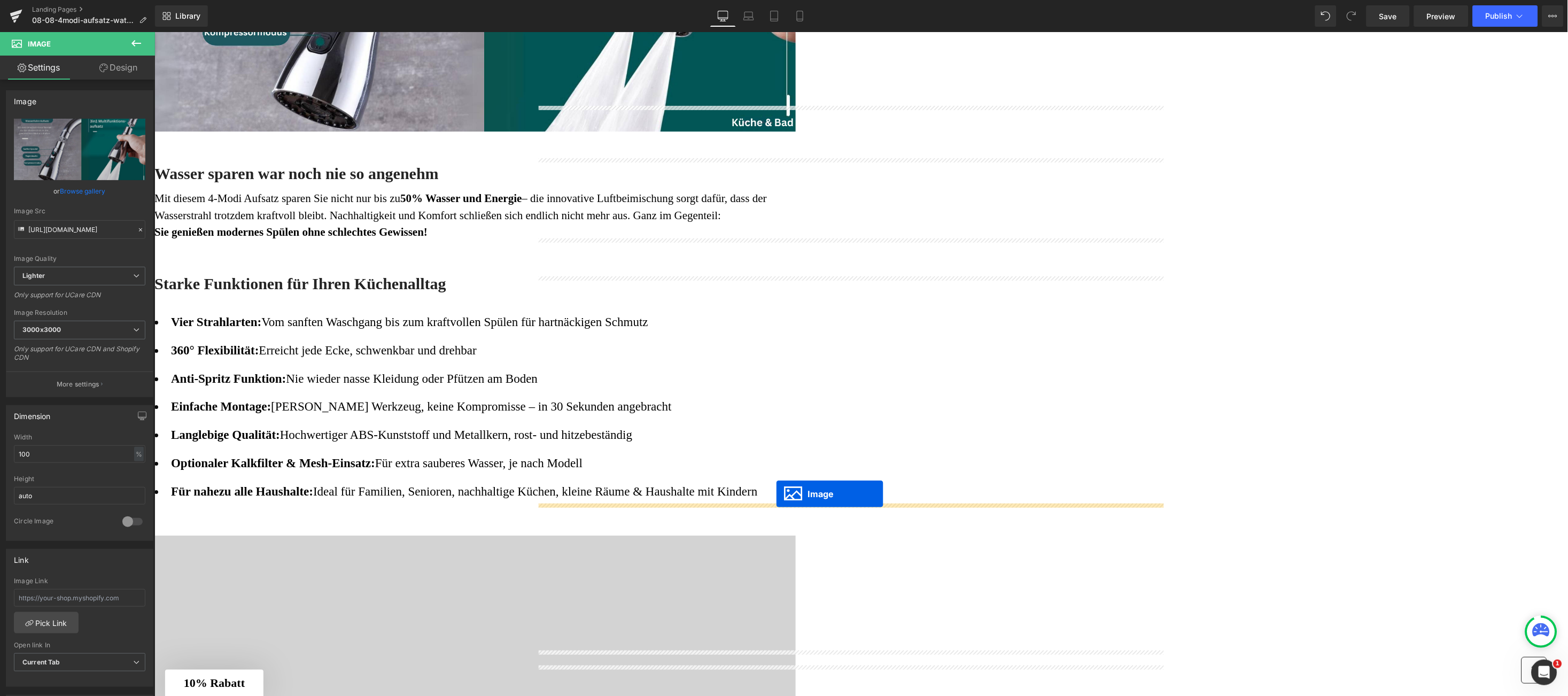
drag, startPoint x: 816, startPoint y: 404, endPoint x: 775, endPoint y: 493, distance: 98.0
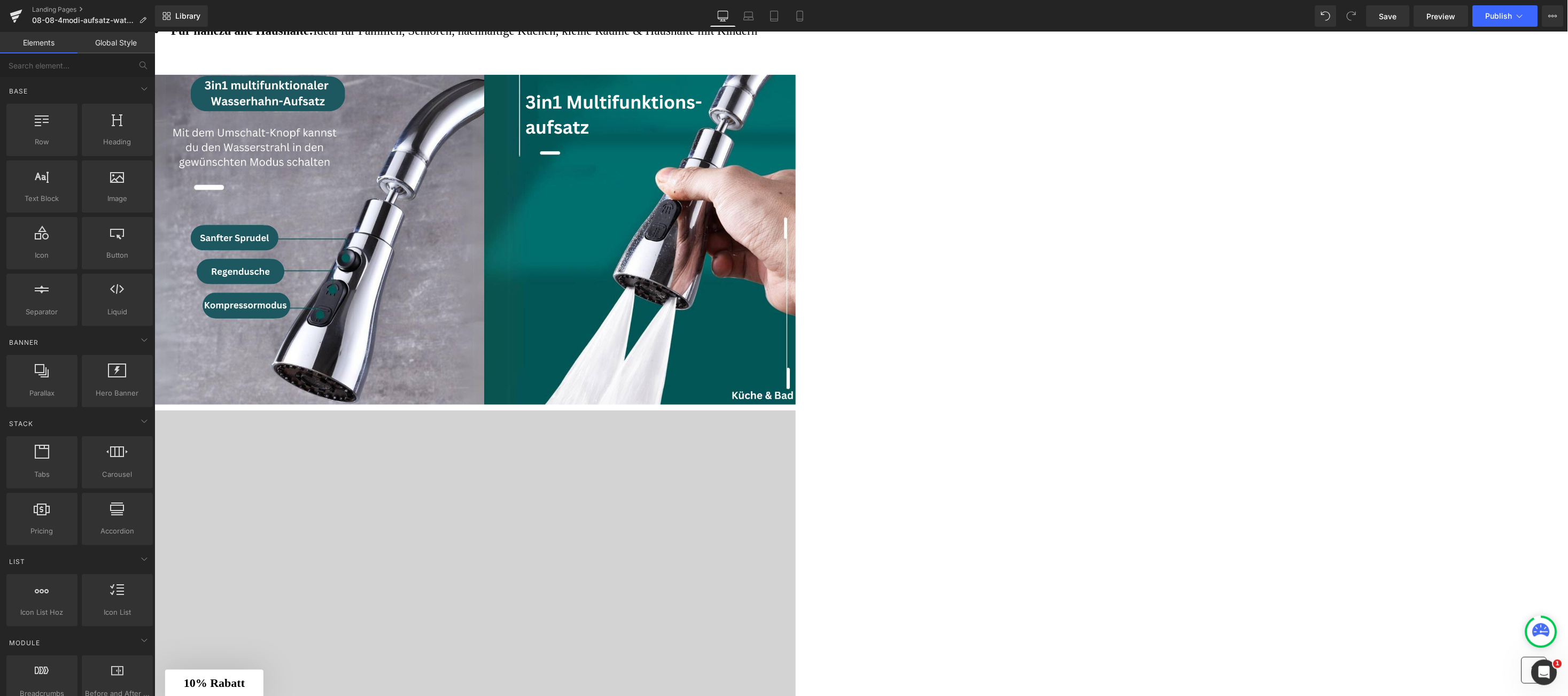
scroll to position [1768, 0]
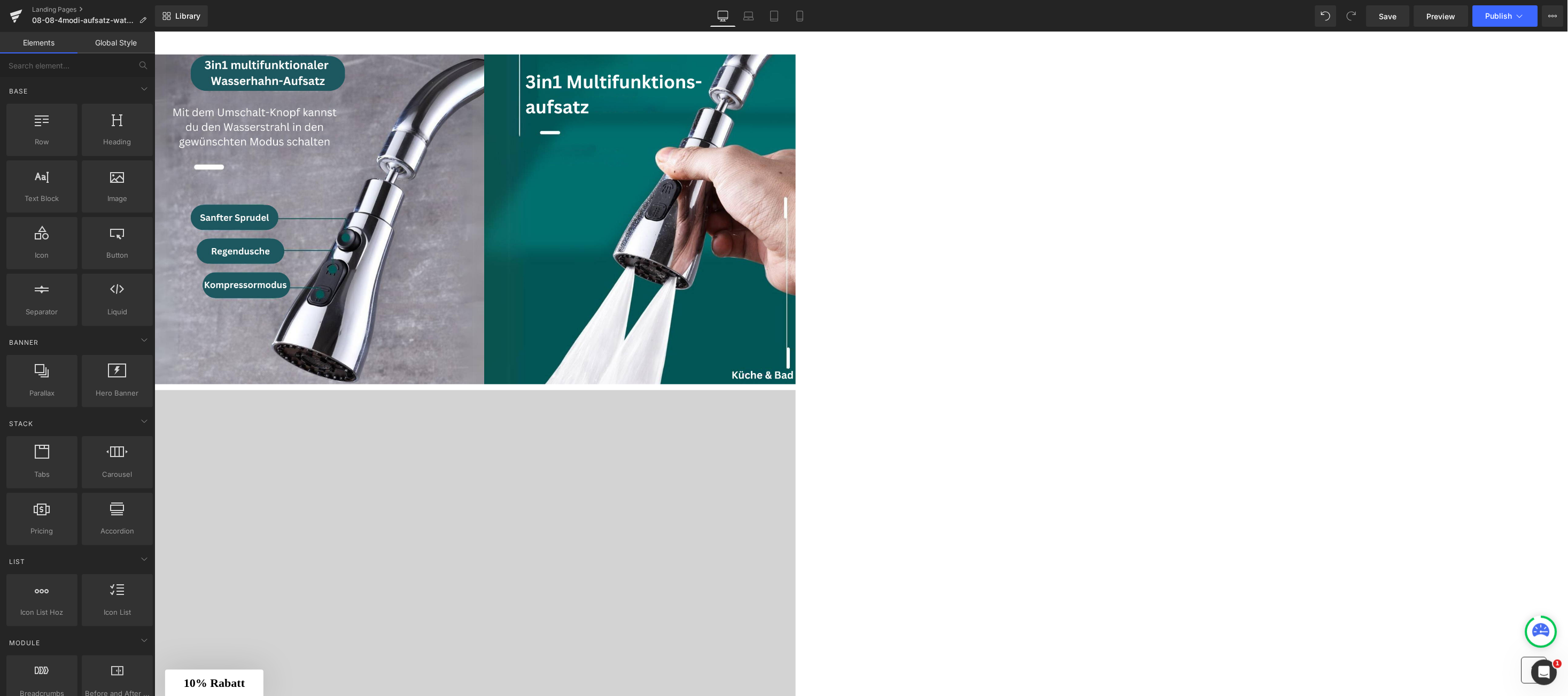
drag, startPoint x: 890, startPoint y: 477, endPoint x: 906, endPoint y: 500, distance: 28.0
click at [796, 481] on div at bounding box center [475, 549] width 641 height 321
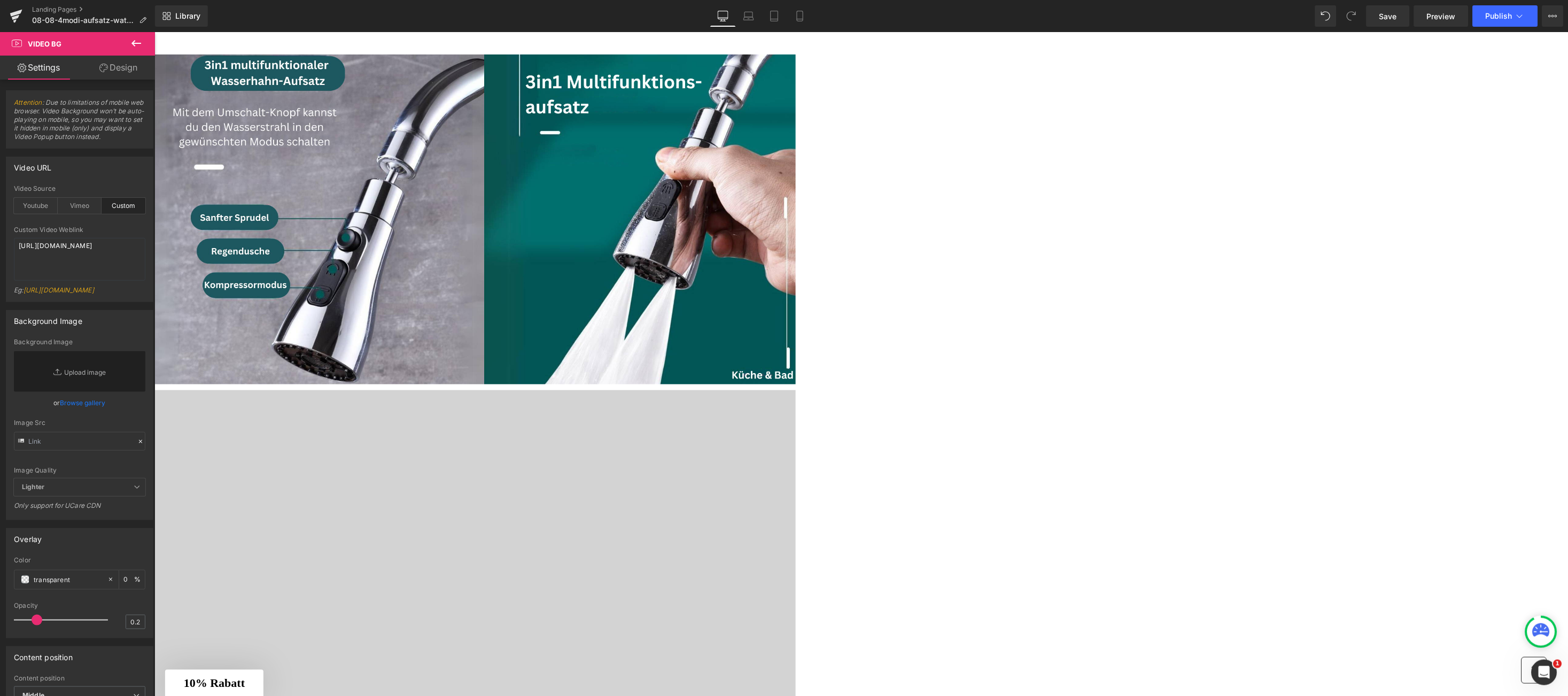
click at [154, 32] on link at bounding box center [154, 32] width 0 height 0
click at [154, 32] on icon at bounding box center [154, 32] width 0 height 0
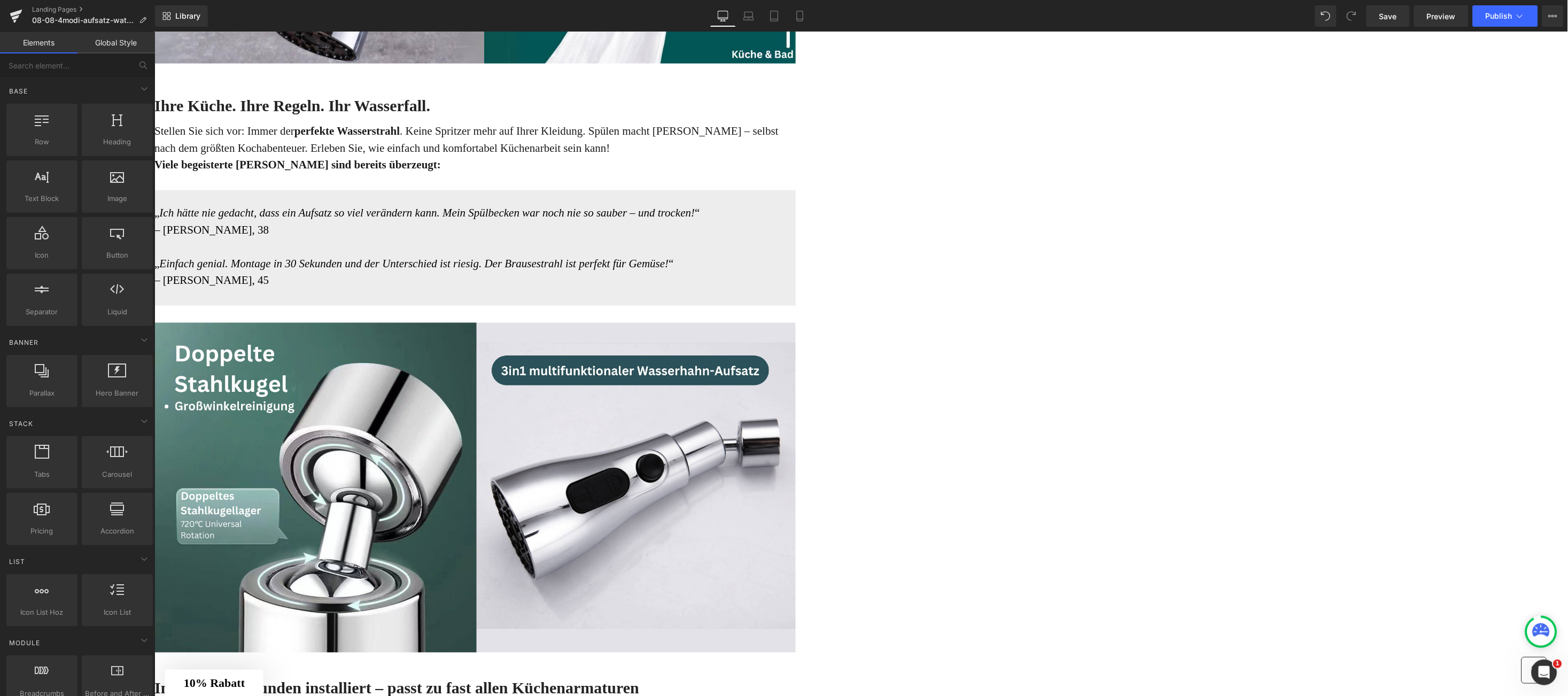
scroll to position [1608, 0]
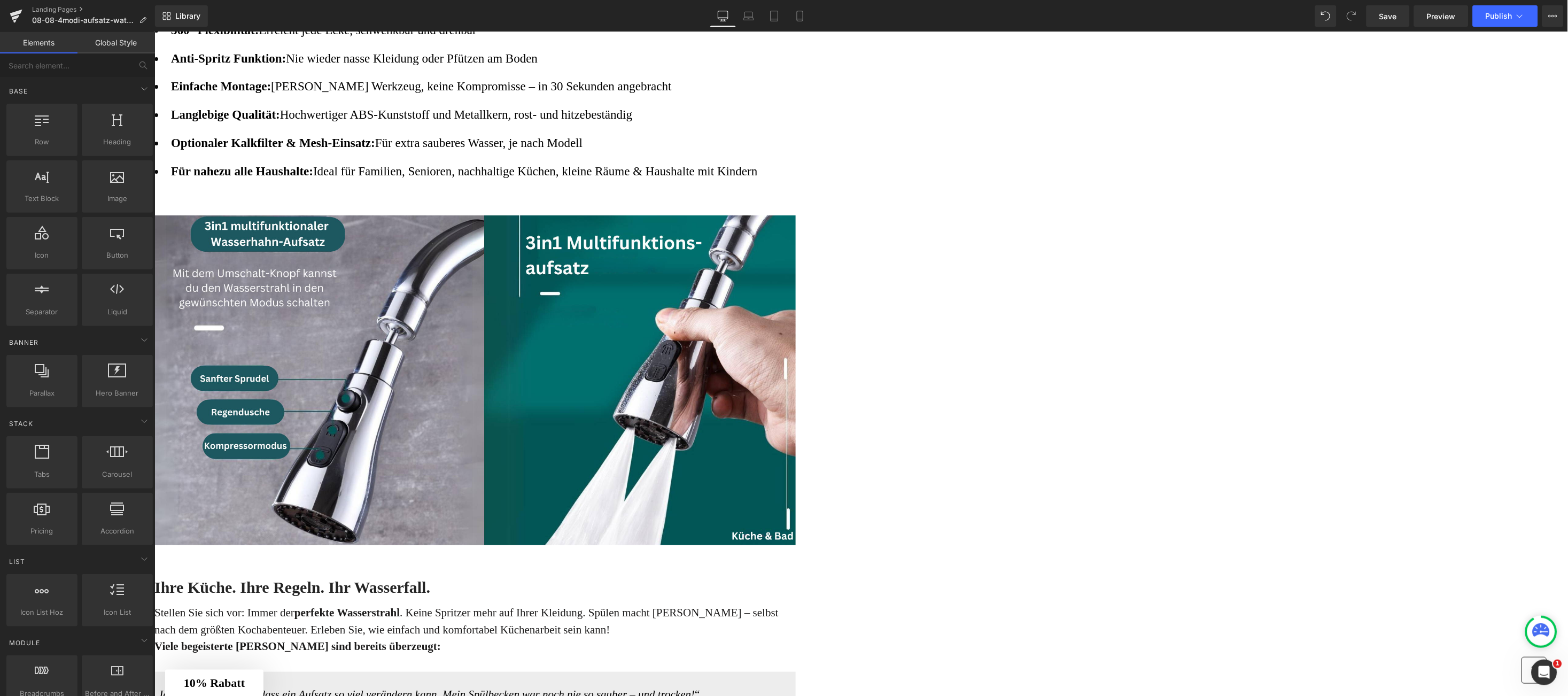
click at [796, 386] on img at bounding box center [475, 382] width 641 height 335
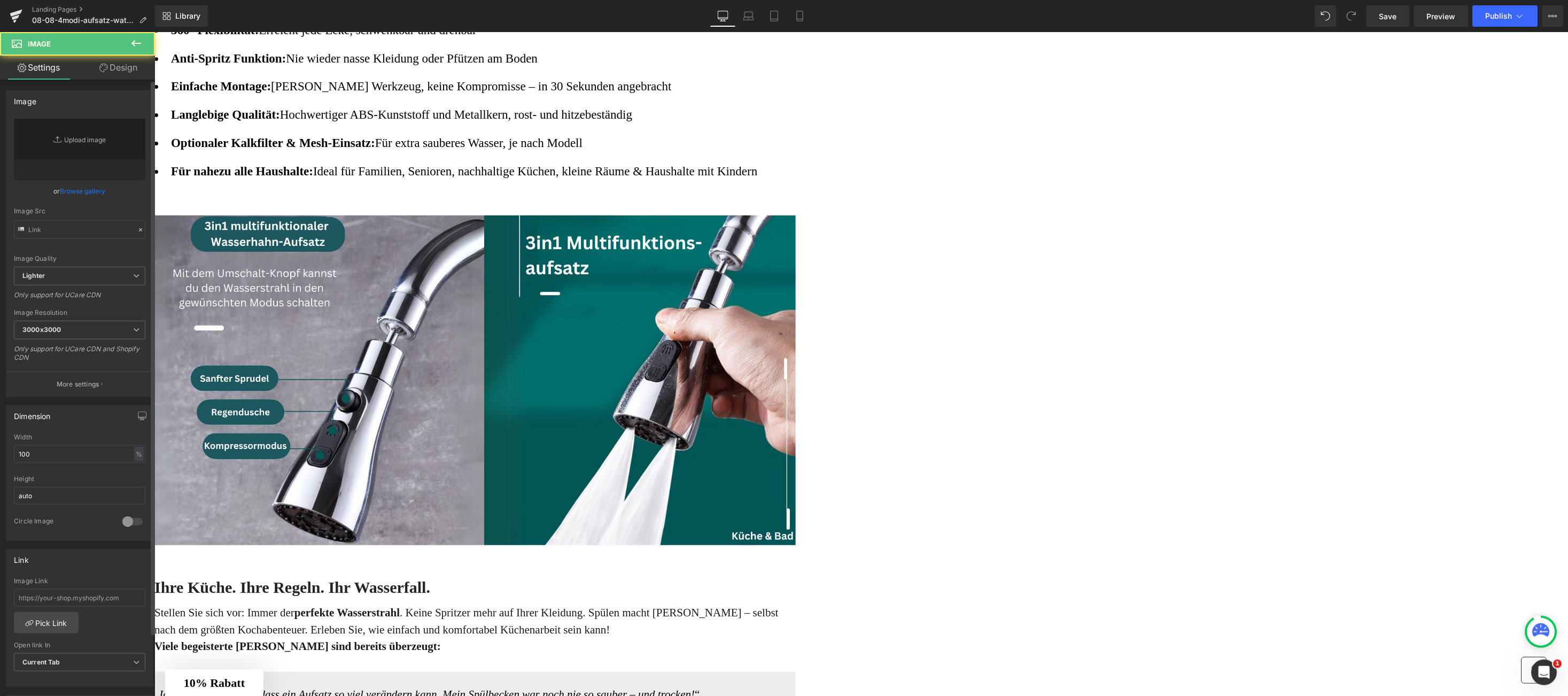
type input "[URL][DOMAIN_NAME]"
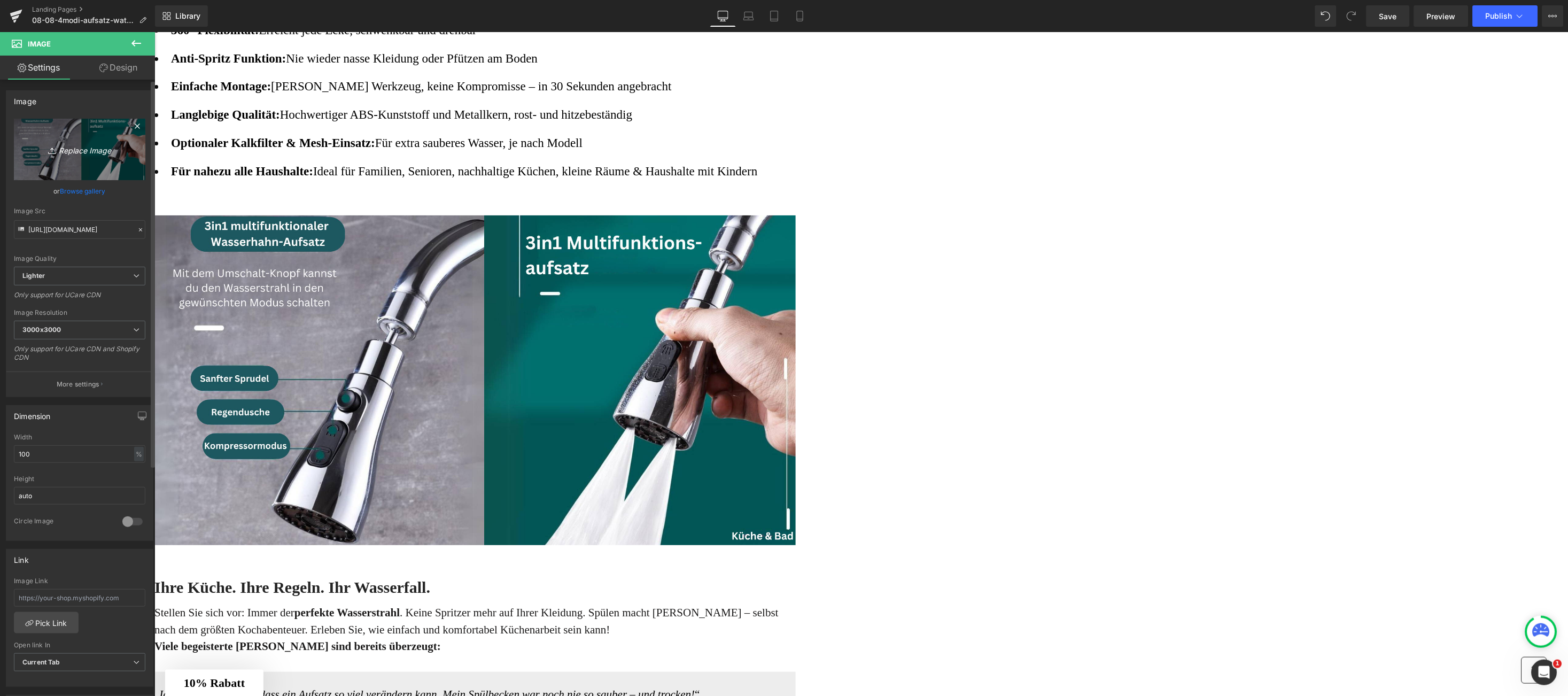
click at [89, 157] on link "Replace Image" at bounding box center [79, 149] width 131 height 62
type input "C:\fakepath\4.png"
type input "[URL][DOMAIN_NAME]"
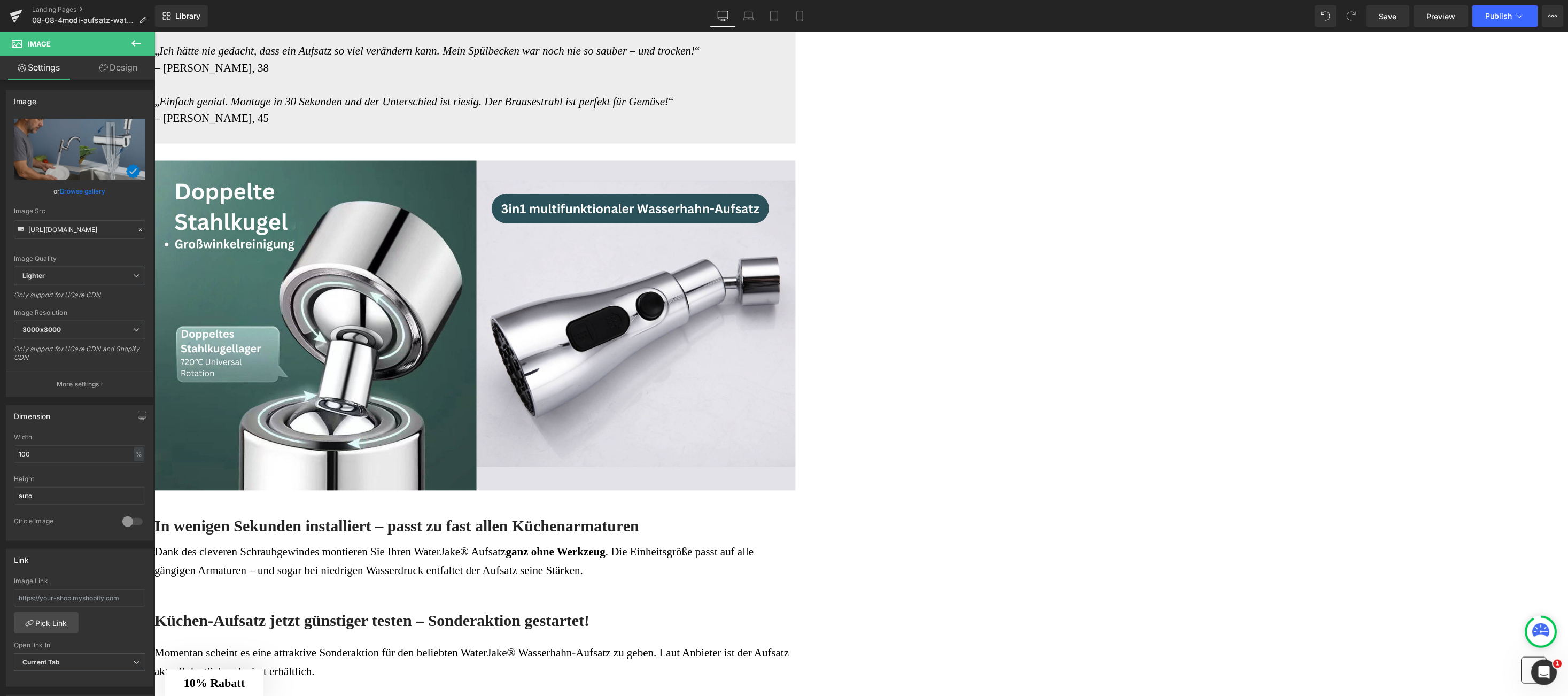
scroll to position [2249, 0]
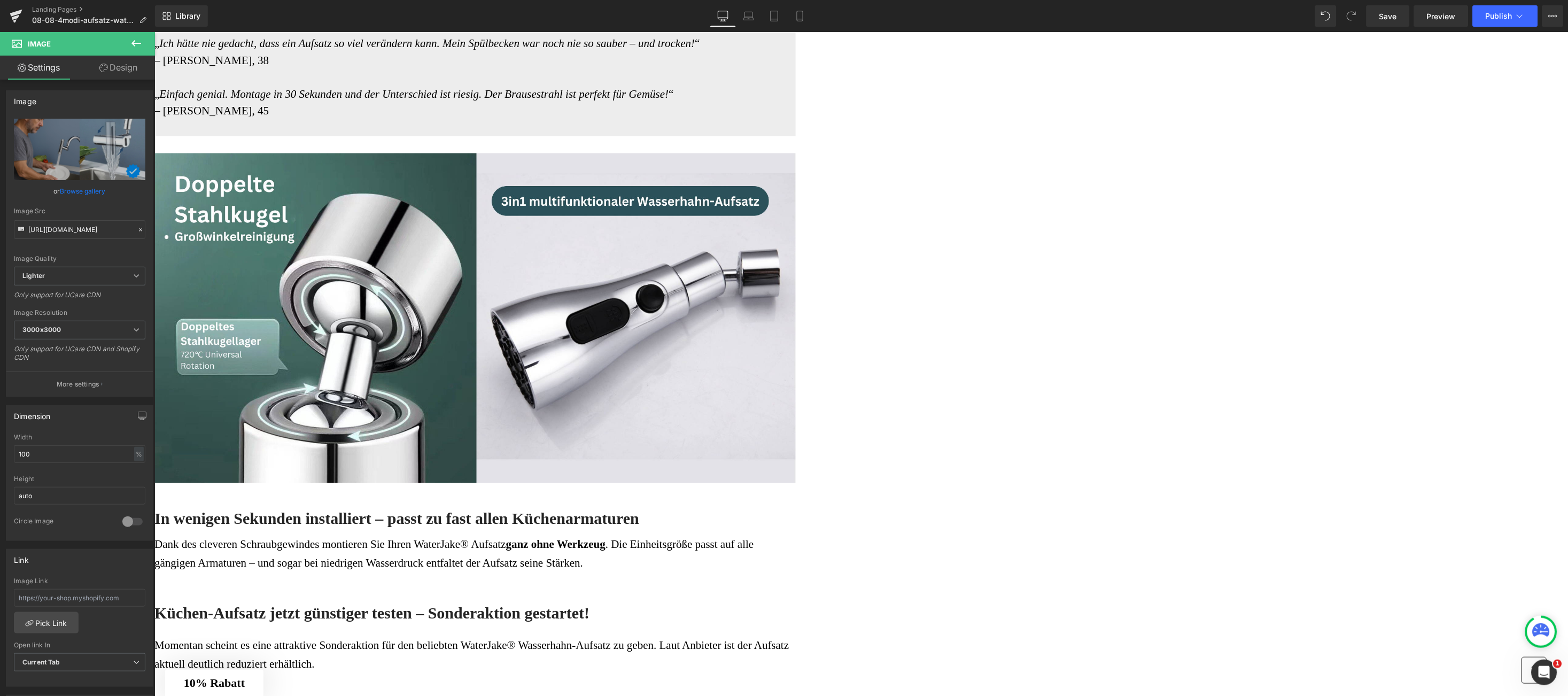
drag, startPoint x: 1024, startPoint y: 333, endPoint x: 915, endPoint y: 338, distance: 109.1
click at [796, 333] on img at bounding box center [475, 309] width 641 height 347
type input "[URL][DOMAIN_NAME]"
click at [154, 32] on link at bounding box center [154, 32] width 0 height 0
click at [53, 135] on link "Replace Image" at bounding box center [79, 149] width 131 height 62
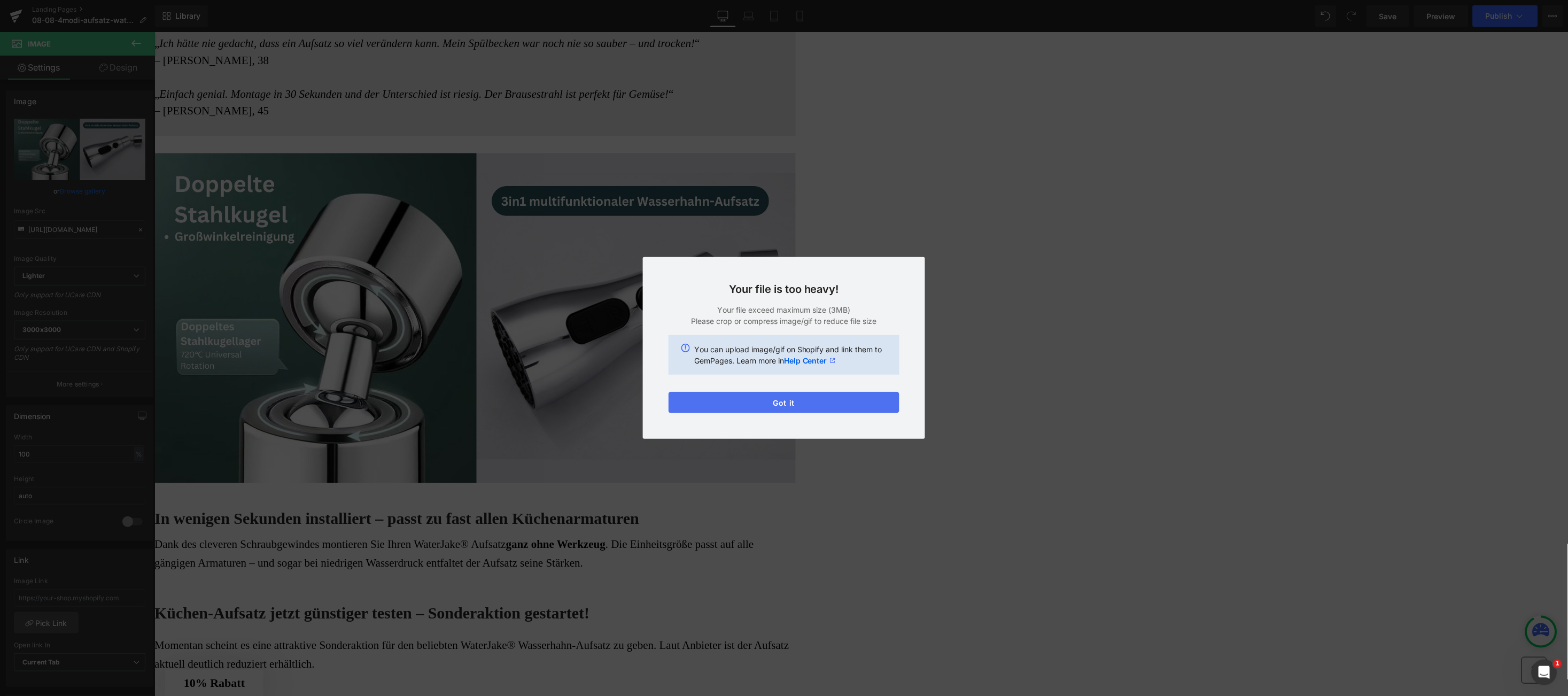
click at [811, 411] on button "Got it" at bounding box center [784, 402] width 231 height 21
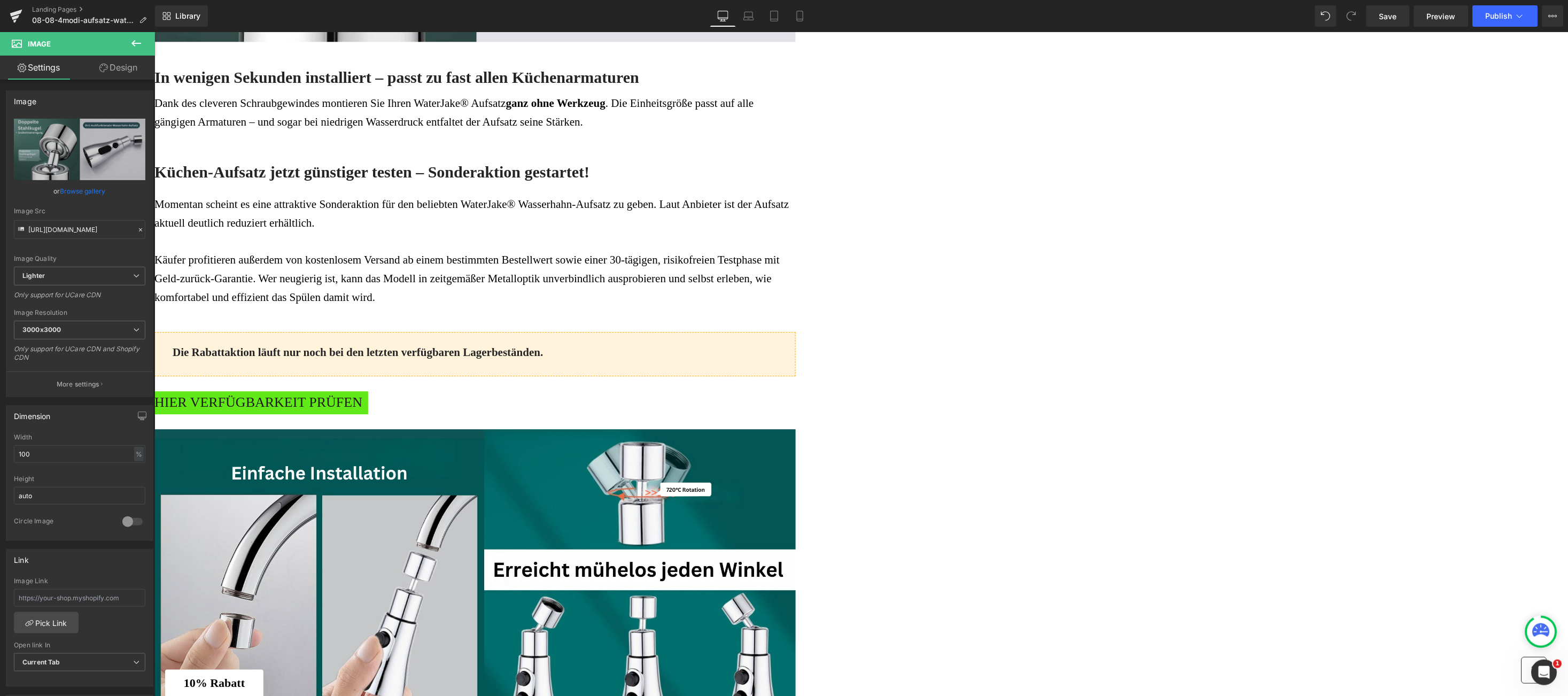
scroll to position [2730, 0]
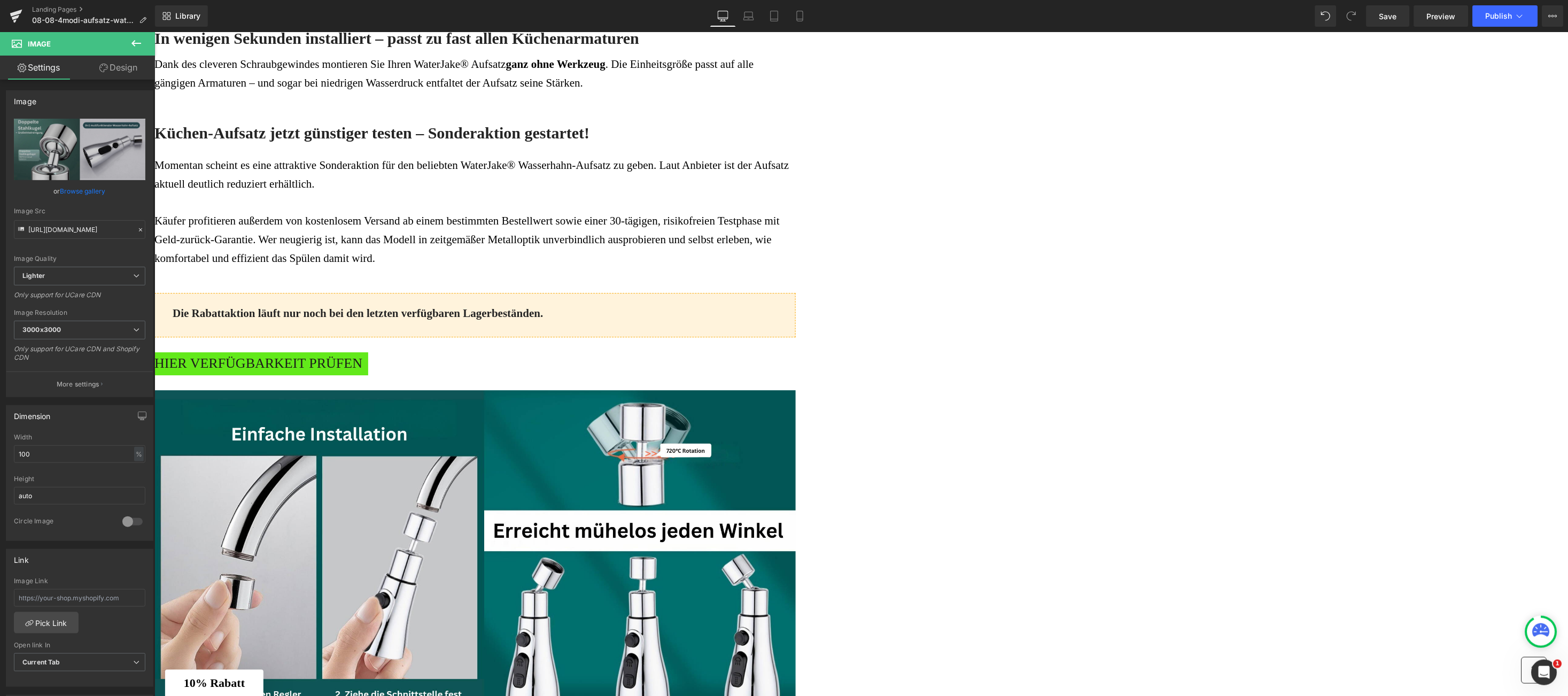
click at [796, 428] on img at bounding box center [475, 554] width 641 height 330
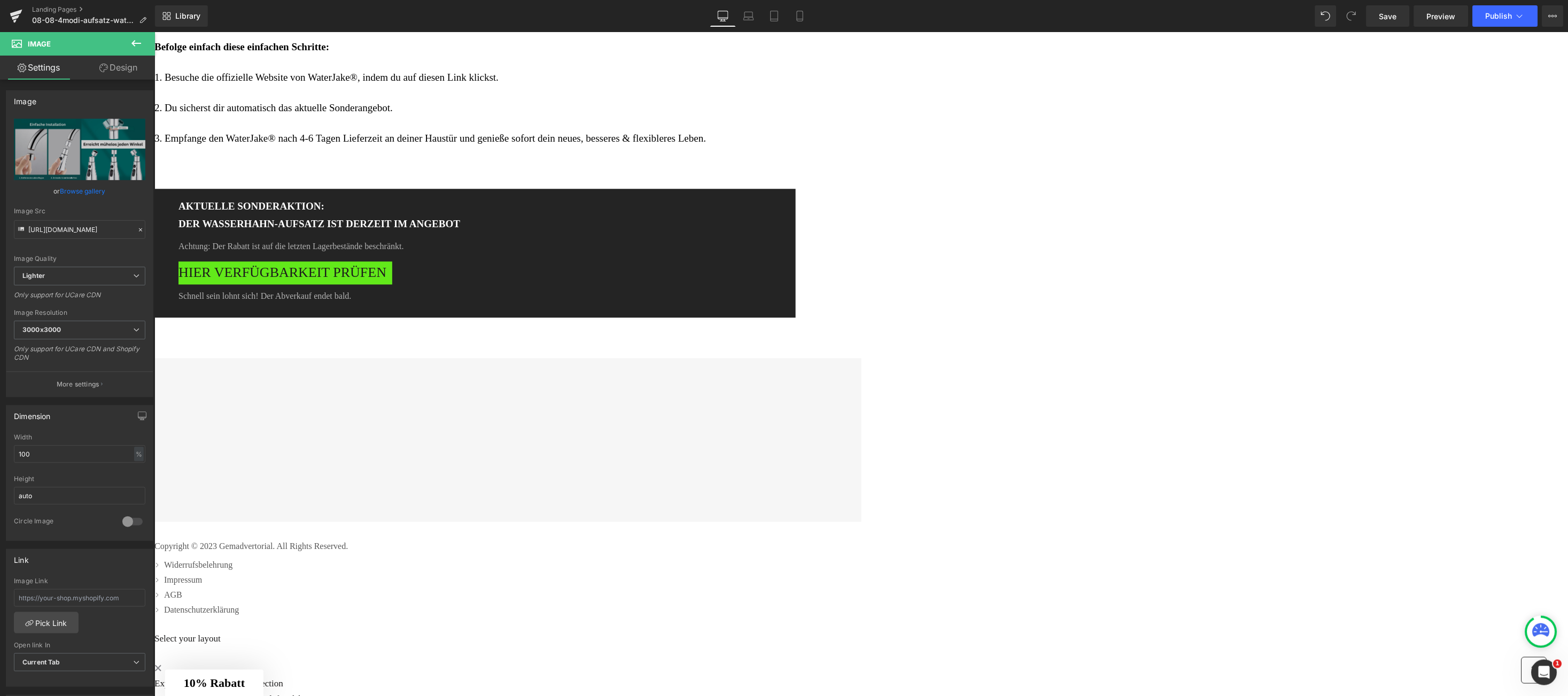
scroll to position [3581, 0]
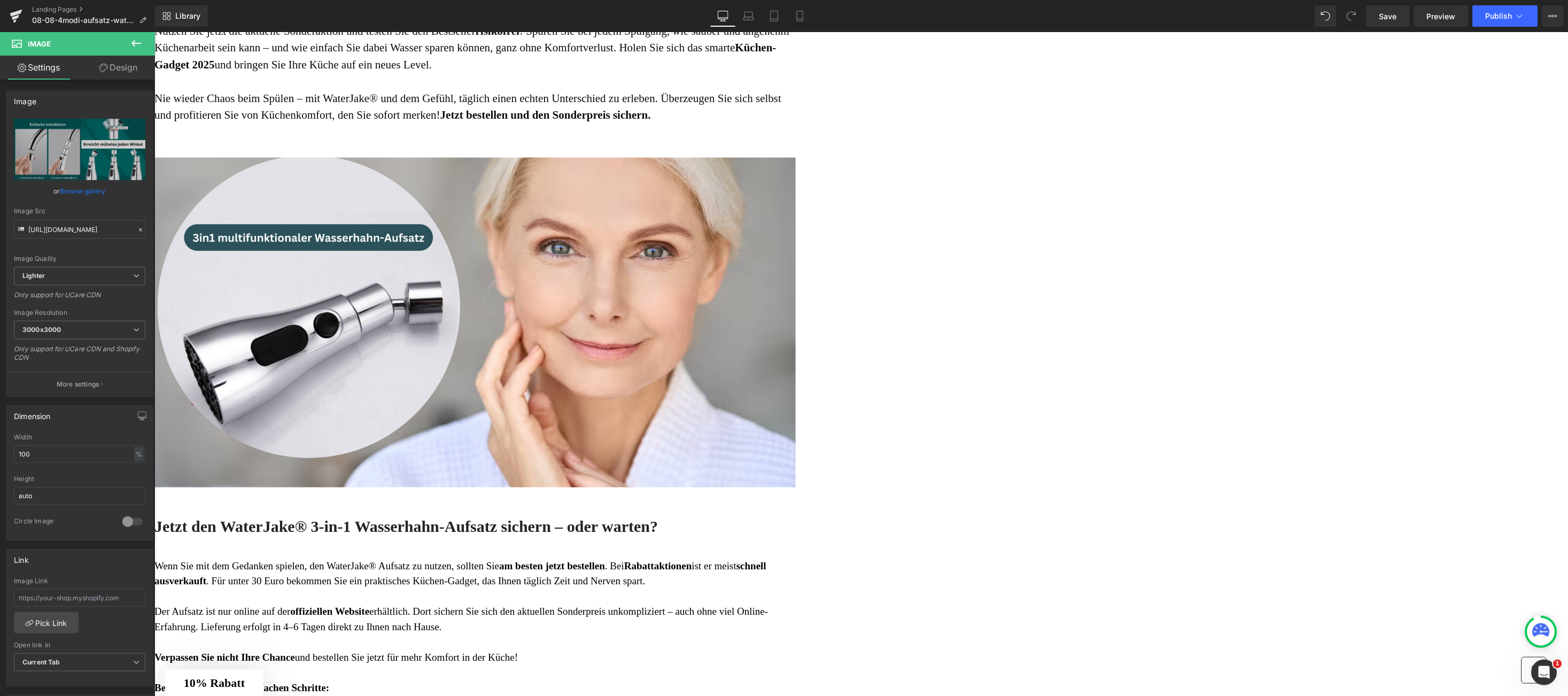
click at [796, 359] on img at bounding box center [475, 334] width 641 height 356
click at [78, 155] on icon "Replace Image" at bounding box center [80, 149] width 86 height 14
type input "C:\fakepath\6.png"
type input "[URL][DOMAIN_NAME]"
